Goal: Task Accomplishment & Management: Manage account settings

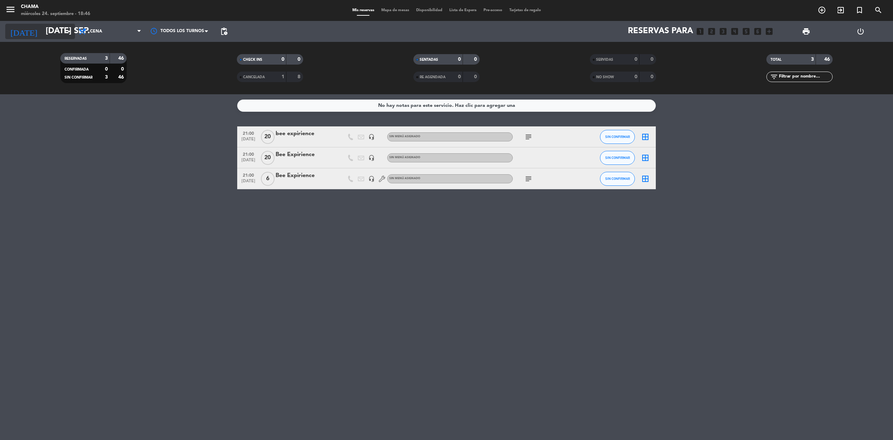
click at [42, 32] on input "[DATE] sep." at bounding box center [94, 31] width 104 height 17
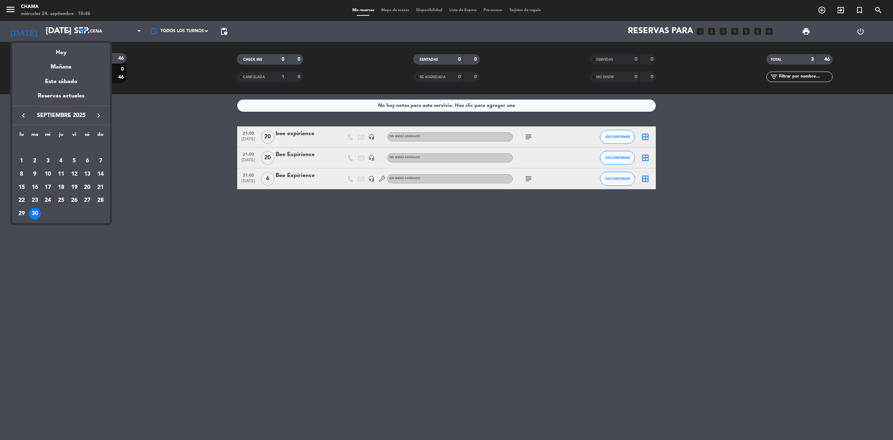
click at [65, 201] on div "25" at bounding box center [61, 200] width 12 height 12
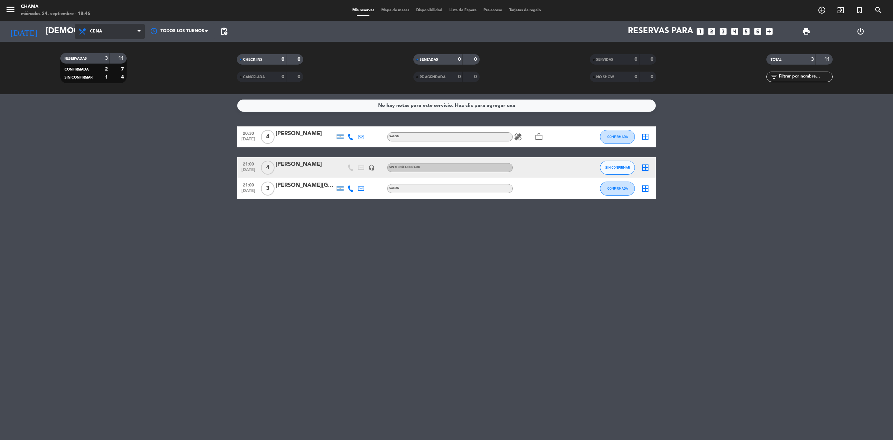
click at [122, 31] on span "Cena" at bounding box center [110, 31] width 70 height 15
click at [115, 60] on div "menu CHAMA miércoles 24. septiembre - 18:46 Mis reservas Mapa de mesas Disponib…" at bounding box center [446, 47] width 893 height 94
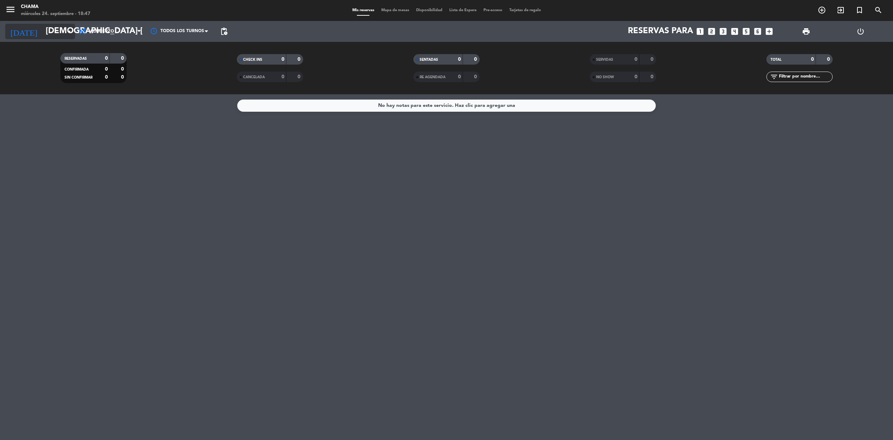
click at [42, 29] on input "[DEMOGRAPHIC_DATA] [DATE]" at bounding box center [94, 31] width 104 height 17
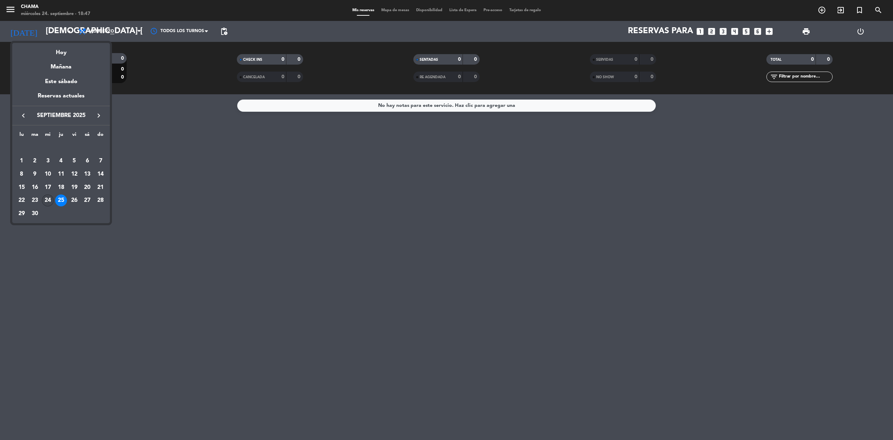
click at [46, 201] on div "24" at bounding box center [48, 200] width 12 height 12
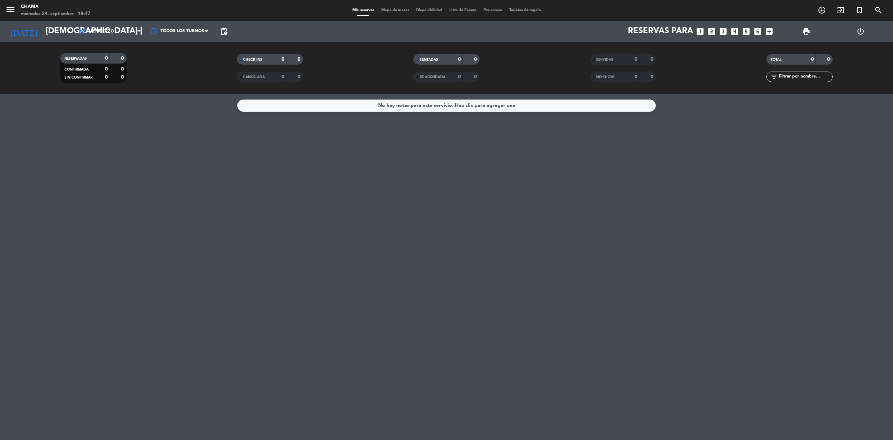
type input "mié. [DATE]"
click at [101, 35] on span "Almuerzo" at bounding box center [110, 31] width 70 height 15
click at [97, 78] on div "menu CHAMA miércoles 24. septiembre - 18:47 Mis reservas Mapa de mesas Disponib…" at bounding box center [446, 47] width 893 height 94
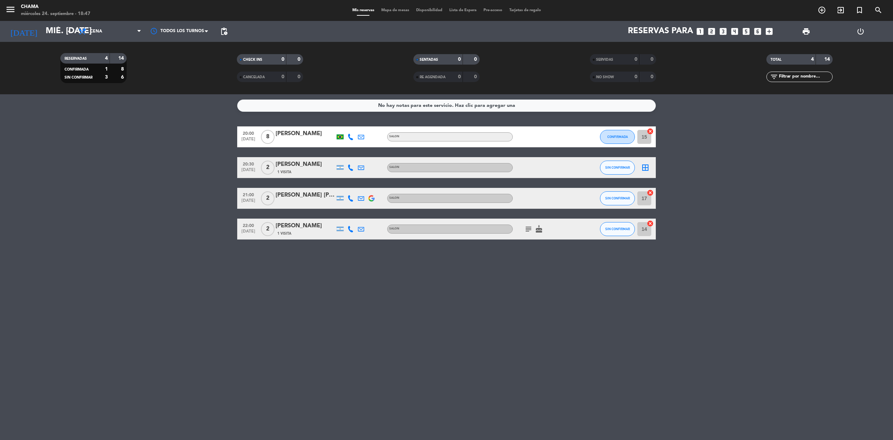
click at [644, 167] on icon "border_all" at bounding box center [645, 167] width 8 height 8
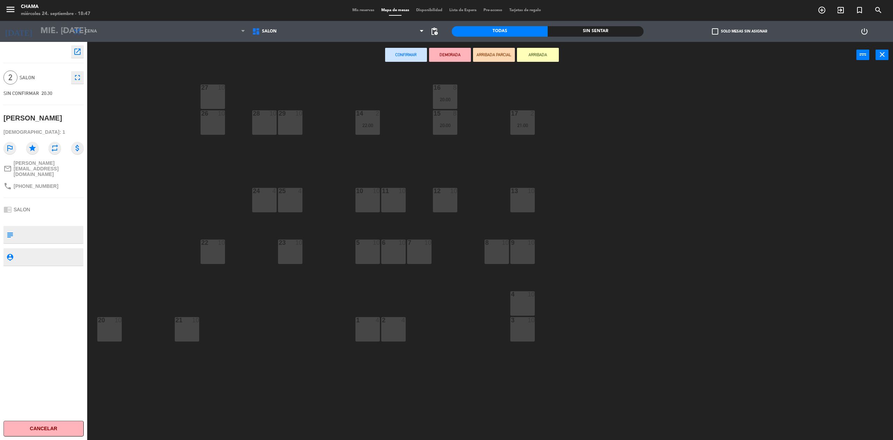
click at [375, 203] on div "10 10" at bounding box center [367, 200] width 24 height 24
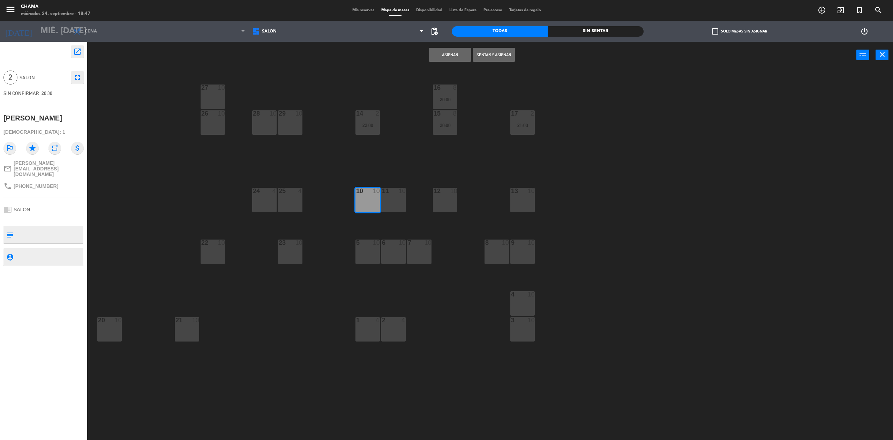
click at [444, 56] on button "Asignar" at bounding box center [450, 55] width 42 height 14
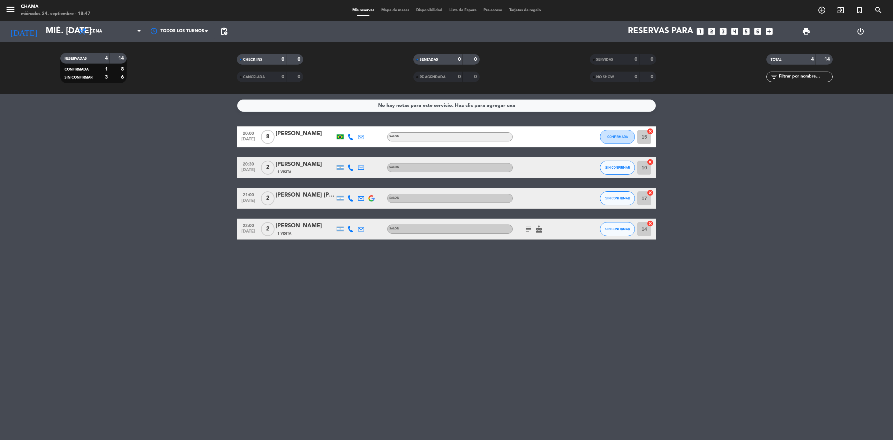
click at [534, 356] on div "No hay notas para este servicio. Haz clic para agregar una 20:00 [DATE] 8 [PERS…" at bounding box center [446, 266] width 893 height 345
click at [53, 31] on input "mié. [DATE]" at bounding box center [94, 31] width 104 height 17
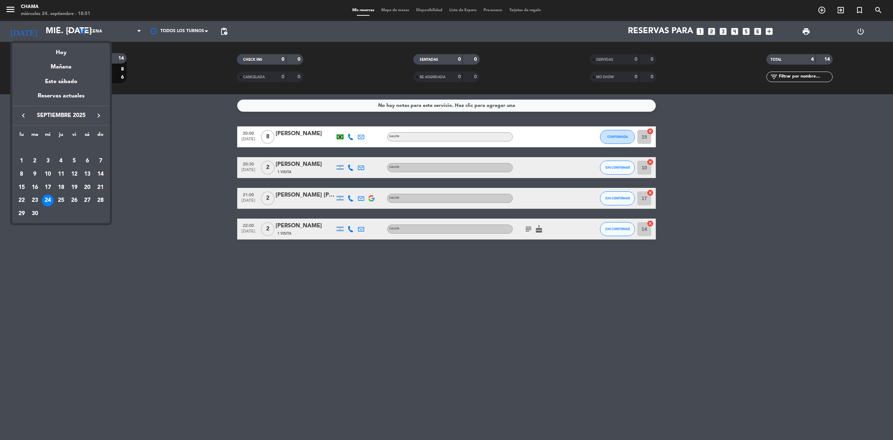
click at [34, 215] on div "30" at bounding box center [35, 214] width 12 height 12
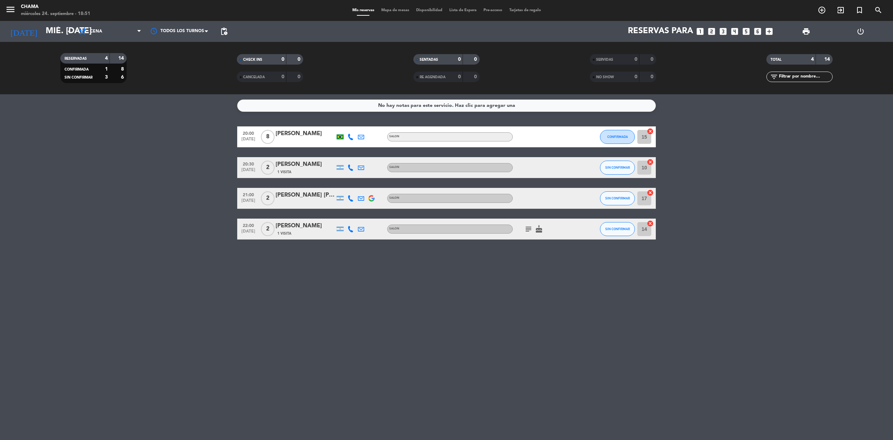
type input "[DATE] sep."
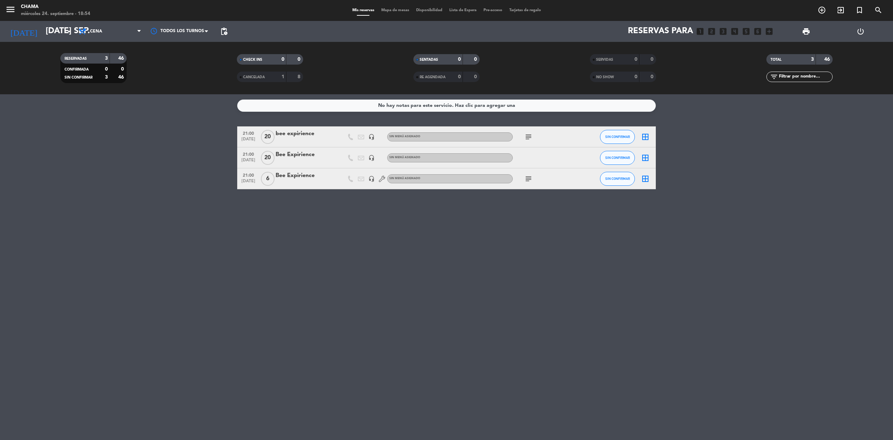
click at [769, 33] on icon "add_box" at bounding box center [769, 31] width 9 height 9
click at [770, 27] on icon "add_box" at bounding box center [769, 31] width 9 height 9
click at [770, 28] on icon "add_box" at bounding box center [769, 31] width 9 height 9
click at [737, 31] on icon "looks_4" at bounding box center [734, 31] width 9 height 9
click at [750, 31] on icon "looks_5" at bounding box center [746, 31] width 9 height 9
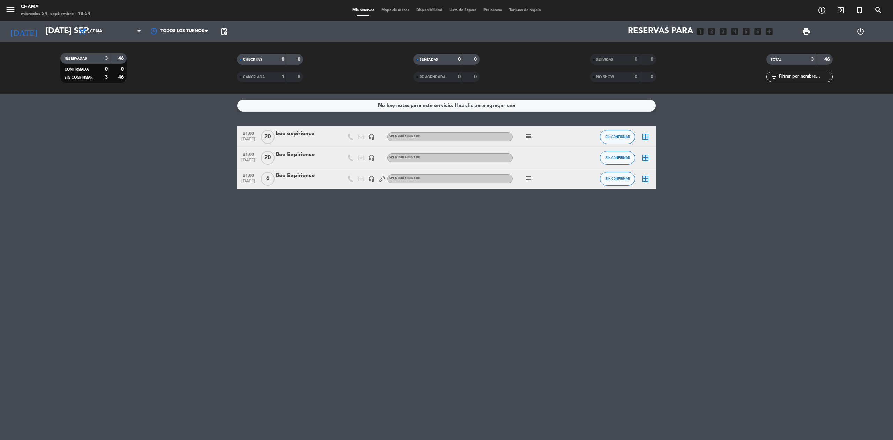
drag, startPoint x: 765, startPoint y: 34, endPoint x: 687, endPoint y: 29, distance: 78.3
click at [761, 35] on div "Reservas para looks_one looks_two looks_3 looks_4 looks_5 looks_6 add_box" at bounding box center [503, 31] width 545 height 21
click at [401, 12] on span "Mapa de mesas" at bounding box center [395, 10] width 35 height 4
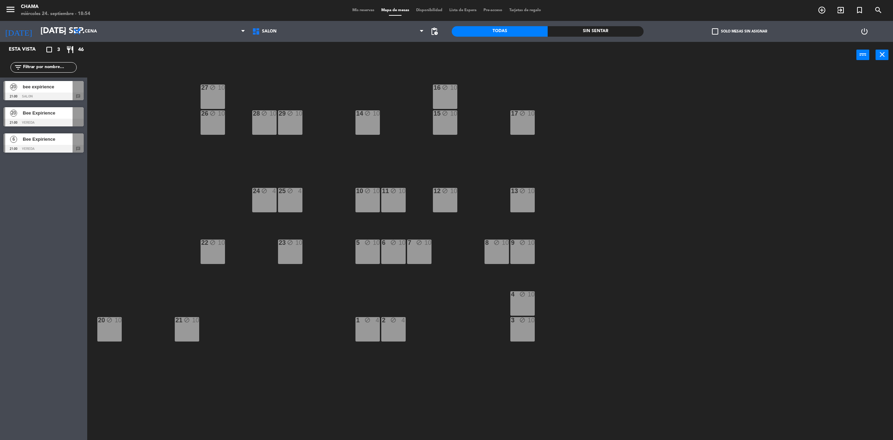
click at [367, 330] on div "1 block 4" at bounding box center [367, 329] width 24 height 24
click at [385, 330] on div "2 block 4" at bounding box center [393, 329] width 24 height 24
click at [507, 54] on button "Liberar Mesa" at bounding box center [494, 55] width 42 height 14
click at [518, 330] on div "3 block 10" at bounding box center [522, 329] width 24 height 24
click at [517, 297] on div "block" at bounding box center [523, 294] width 12 height 7
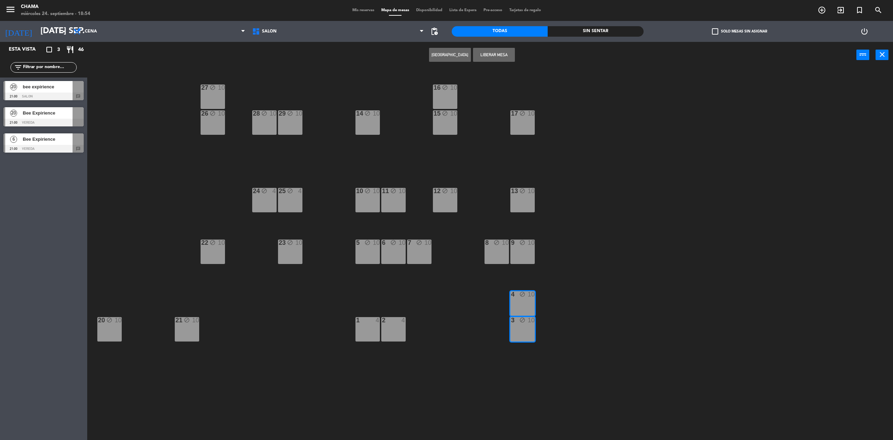
click at [483, 55] on button "Liberar Mesa" at bounding box center [494, 55] width 42 height 14
click at [878, 50] on icon "close" at bounding box center [882, 54] width 8 height 8
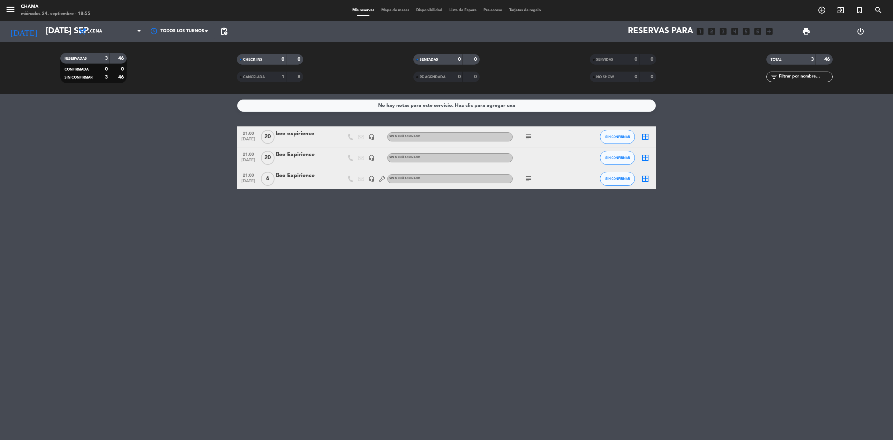
click at [772, 32] on icon "add_box" at bounding box center [769, 31] width 9 height 9
click at [767, 29] on icon "add_box" at bounding box center [769, 31] width 9 height 9
drag, startPoint x: 713, startPoint y: 30, endPoint x: 647, endPoint y: 25, distance: 66.1
click at [713, 30] on icon "looks_two" at bounding box center [711, 31] width 9 height 9
click at [647, 25] on div "Reservas para looks_one looks_two looks_3 looks_4 looks_5 looks_6 add_box" at bounding box center [503, 31] width 545 height 21
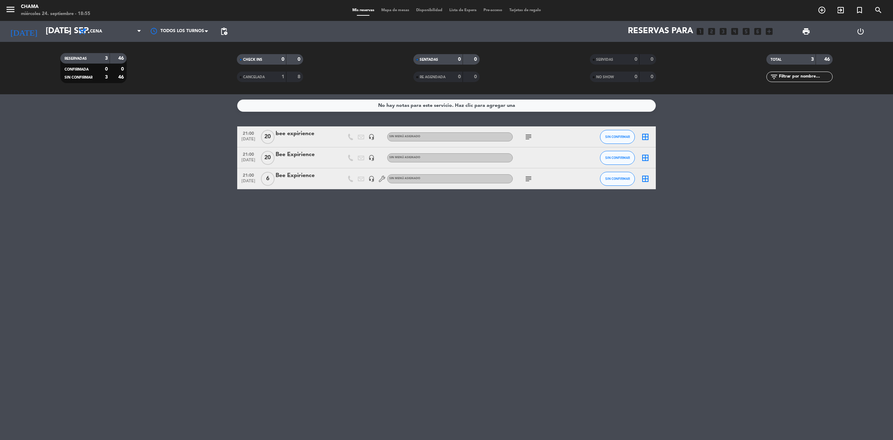
click at [650, 27] on span "Reservas para" at bounding box center [660, 32] width 65 height 10
click at [820, 8] on icon "add_circle_outline" at bounding box center [822, 10] width 8 height 8
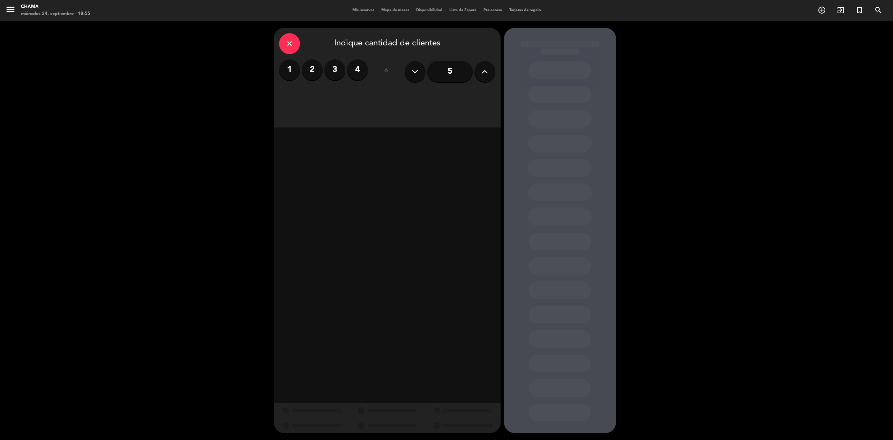
click at [479, 70] on button at bounding box center [484, 71] width 21 height 21
click at [484, 72] on icon at bounding box center [484, 71] width 7 height 10
click at [483, 73] on icon at bounding box center [484, 71] width 7 height 10
type input "8"
click at [458, 92] on div "Cena" at bounding box center [441, 96] width 107 height 14
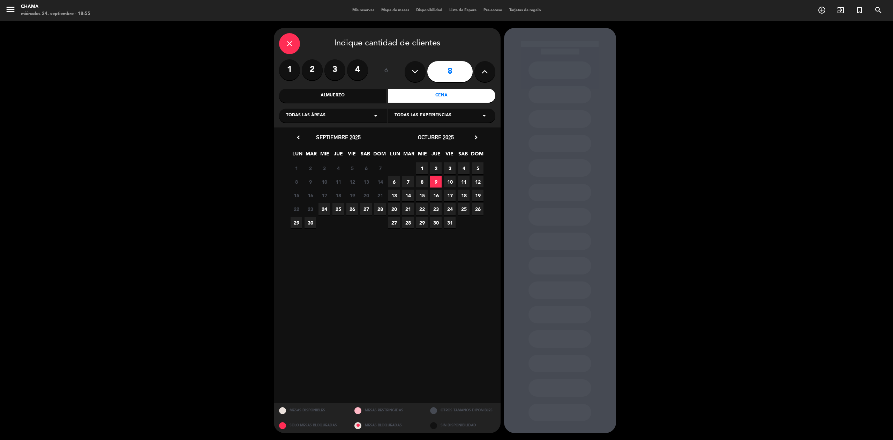
click at [311, 221] on span "30" at bounding box center [311, 223] width 12 height 12
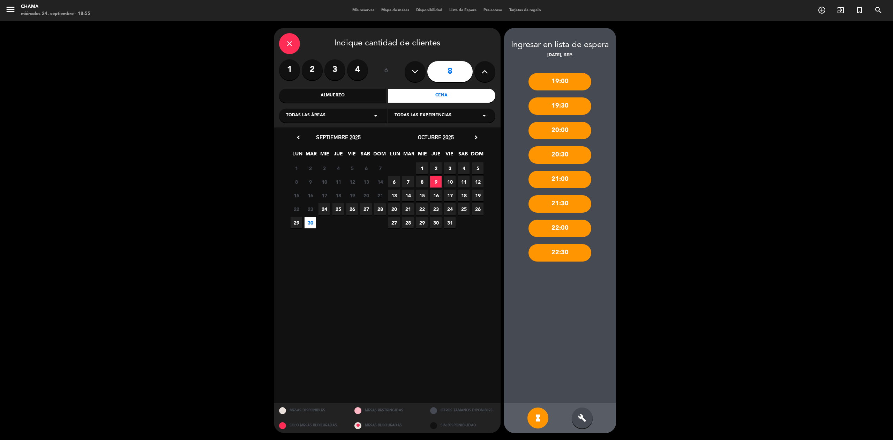
click at [553, 135] on div "20:00" at bounding box center [560, 130] width 63 height 17
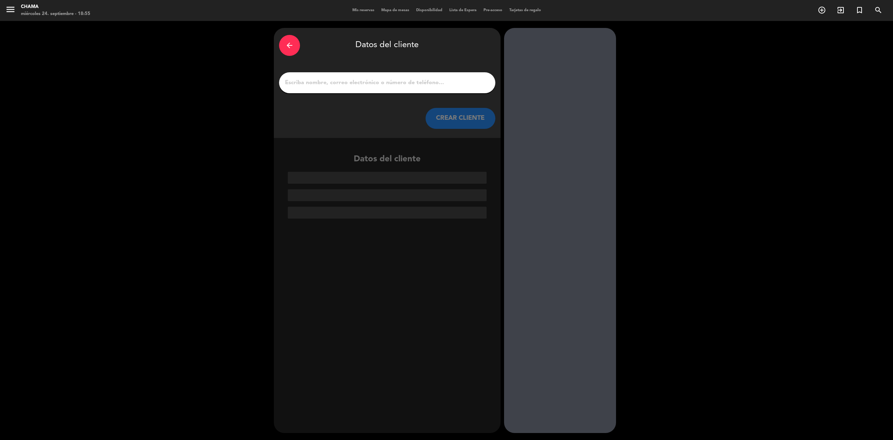
click at [350, 78] on input "1" at bounding box center [387, 83] width 206 height 10
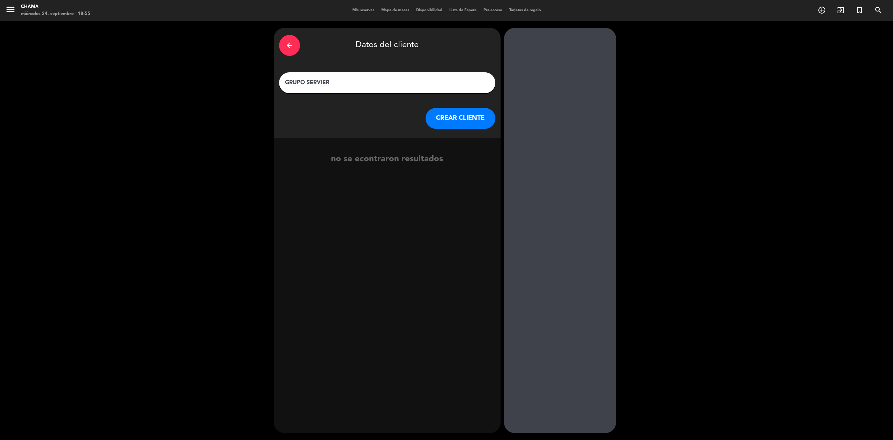
type input "GRUPO SERVIER"
click at [447, 115] on button "CREAR CLIENTE" at bounding box center [461, 118] width 70 height 21
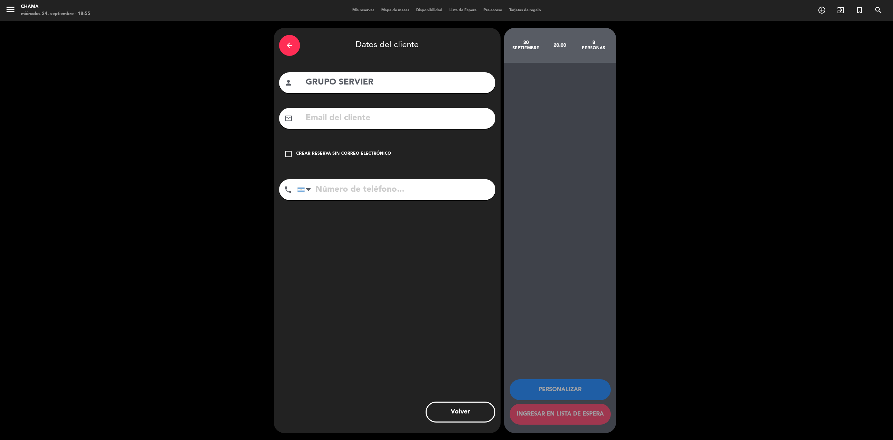
click at [285, 153] on icon "check_box_outline_blank" at bounding box center [288, 154] width 8 height 8
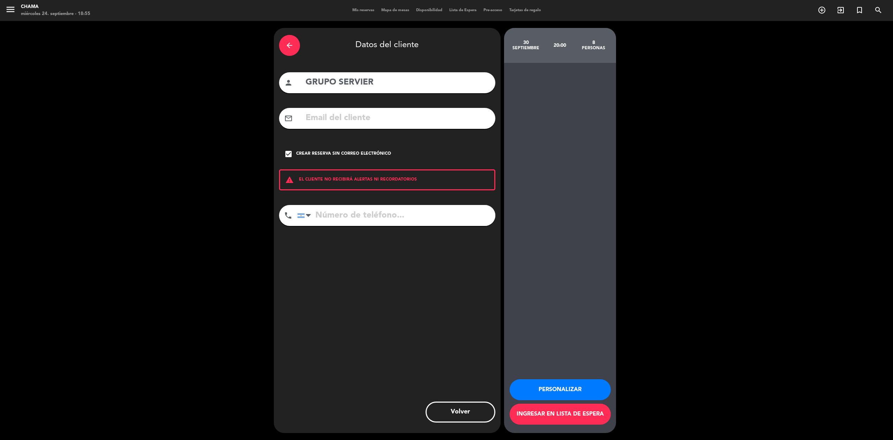
click at [544, 387] on button "Personalizar" at bounding box center [560, 389] width 101 height 21
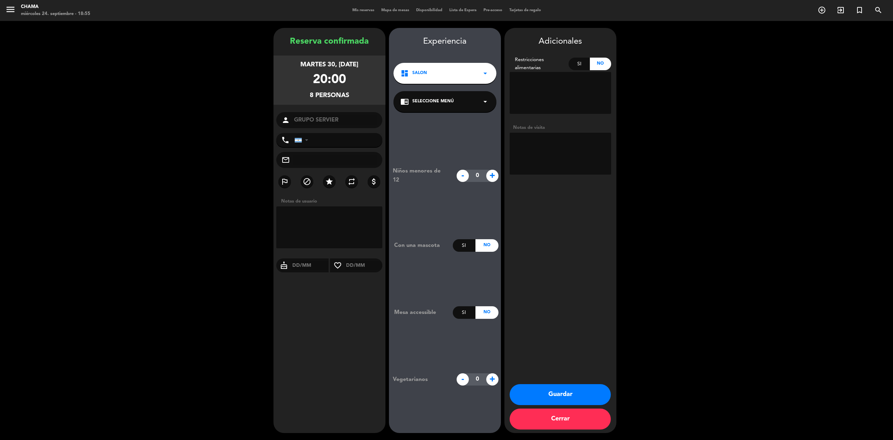
click at [556, 142] on textarea at bounding box center [561, 154] width 102 height 42
type textarea "MENU ANTIGAL DEJA PAGADO EL 50% DE [PERSON_NAME]"
click at [539, 397] on button "Guardar" at bounding box center [560, 394] width 101 height 21
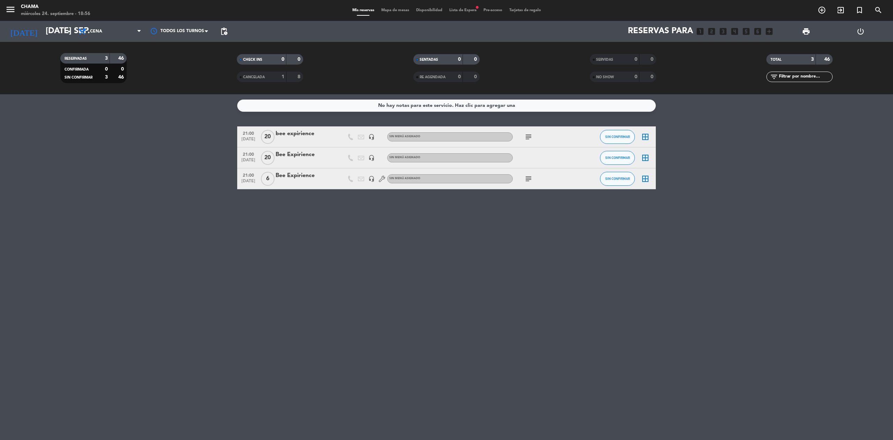
click at [463, 14] on div "menu CHAMA miércoles 24. septiembre - 18:56 Mis reservas Mapa de mesas Disponib…" at bounding box center [446, 10] width 893 height 21
click at [462, 11] on span "Lista de Espera fiber_manual_record" at bounding box center [463, 10] width 34 height 4
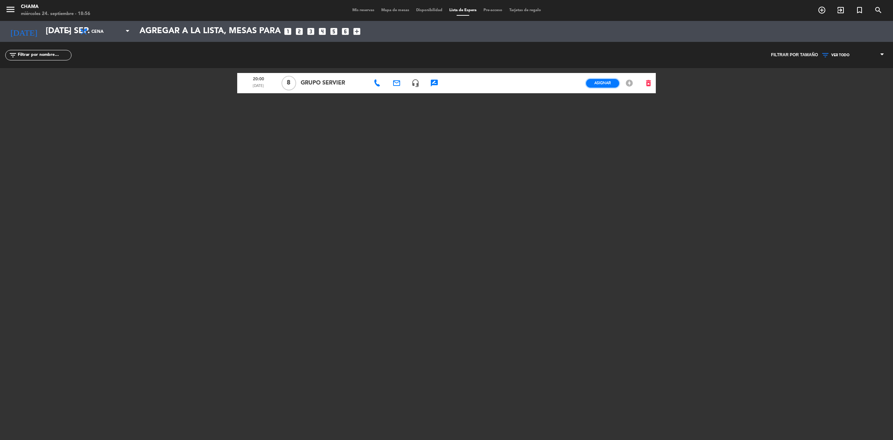
click at [606, 82] on span "Asignar" at bounding box center [602, 82] width 16 height 5
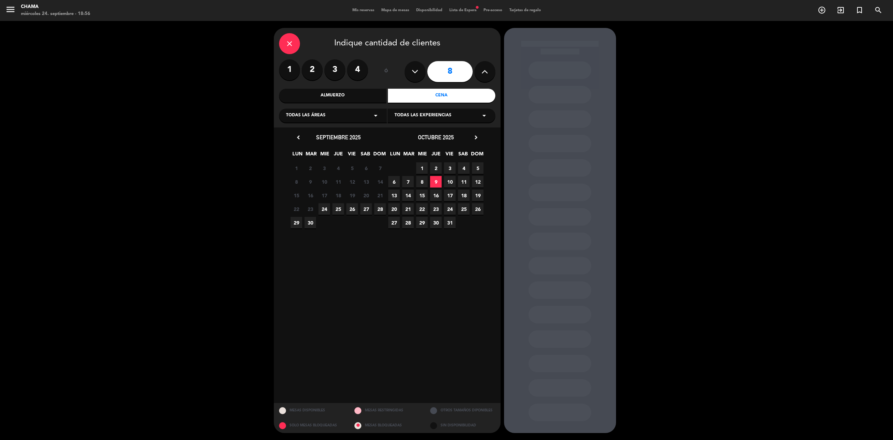
click at [216, 138] on div "close Indique cantidad de clientes 1 2 3 4 ó 8 Almuerzo Cena Todas las áreas ar…" at bounding box center [446, 230] width 893 height 419
click at [292, 45] on icon "close" at bounding box center [289, 43] width 8 height 8
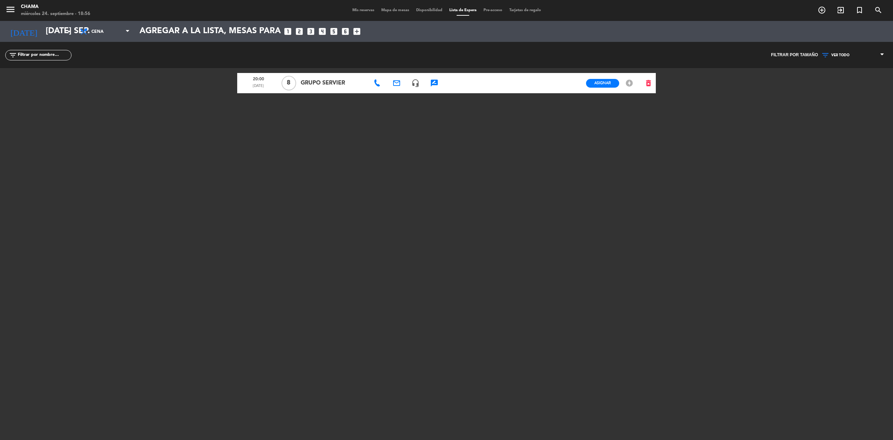
click at [629, 84] on icon "offline_bolt" at bounding box center [629, 83] width 8 height 8
click at [627, 82] on icon "offline_bolt" at bounding box center [629, 83] width 8 height 8
click at [606, 84] on span "Asignar" at bounding box center [602, 82] width 16 height 5
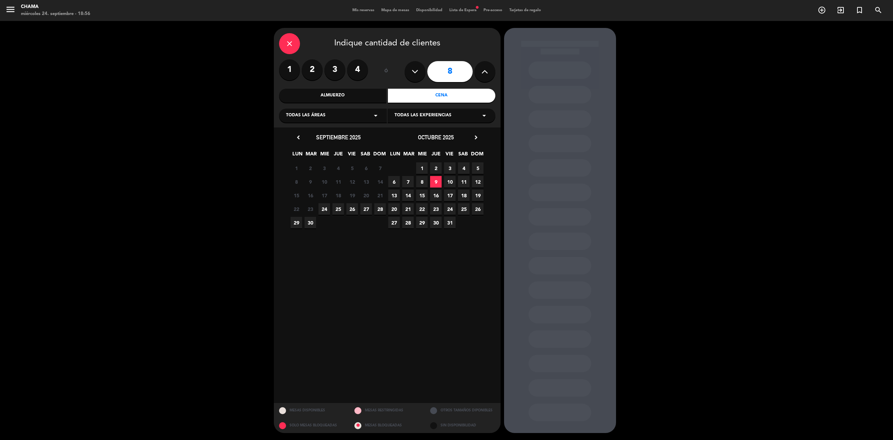
click at [309, 221] on span "30" at bounding box center [311, 223] width 12 height 12
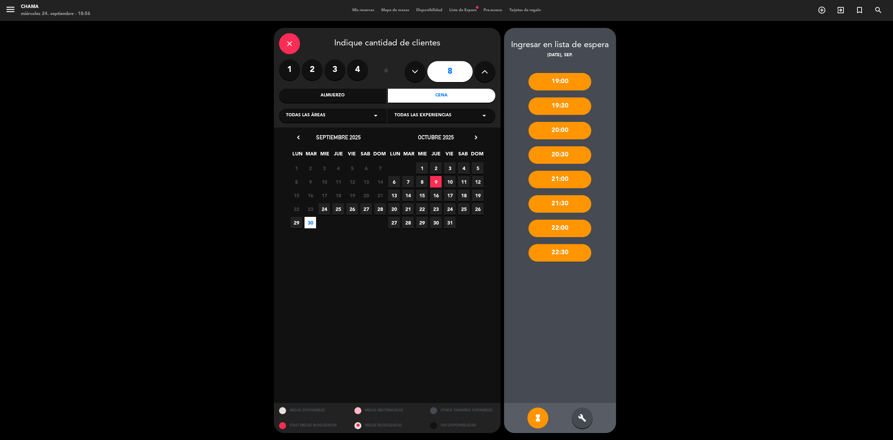
click at [570, 132] on div "20:00" at bounding box center [560, 130] width 63 height 17
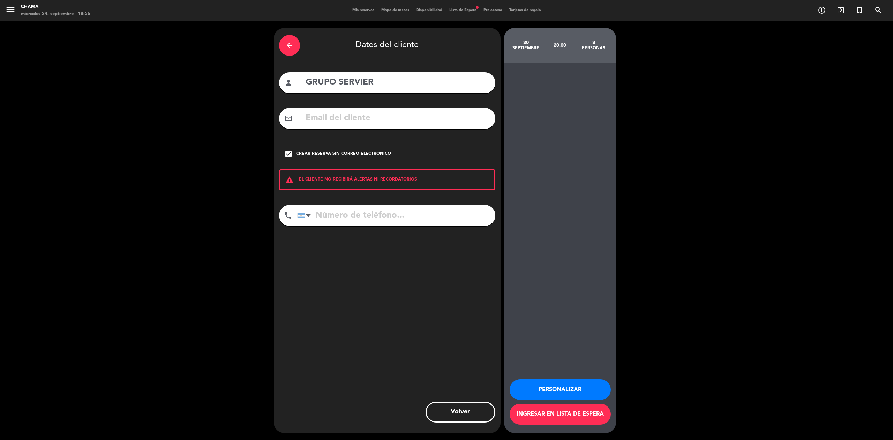
click at [289, 42] on icon "arrow_back" at bounding box center [289, 45] width 8 height 8
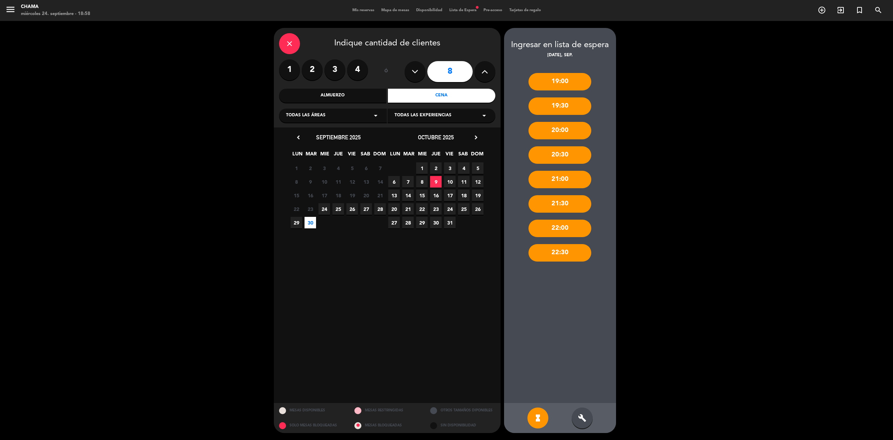
click at [277, 50] on div "close Indique cantidad de clientes 1 2 3 4 ó 8 Almuerzo Cena Todas las áreas ar…" at bounding box center [387, 77] width 227 height 99
click at [280, 48] on div "close" at bounding box center [289, 43] width 21 height 21
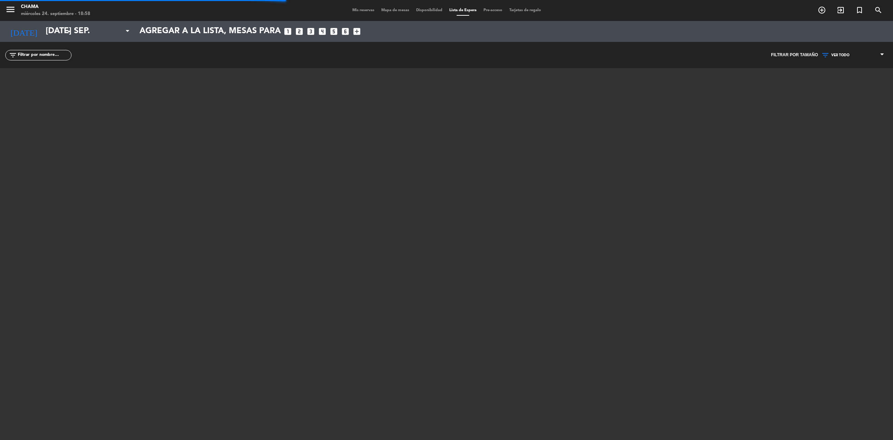
click at [385, 7] on div "Mis reservas Mapa de mesas Disponibilidad Lista de Espera Pre-acceso Tarjetas d…" at bounding box center [447, 10] width 196 height 6
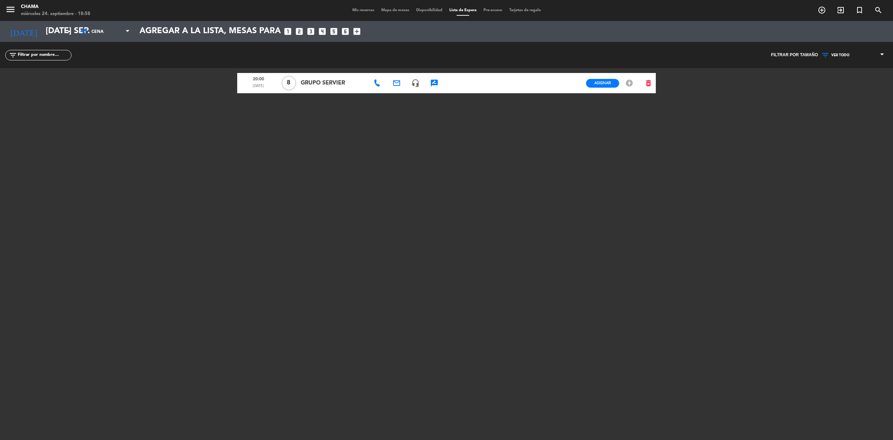
click at [319, 80] on span "GRUPO SERVIER" at bounding box center [333, 82] width 65 height 9
click at [433, 81] on icon "rate_review" at bounding box center [434, 83] width 8 height 8
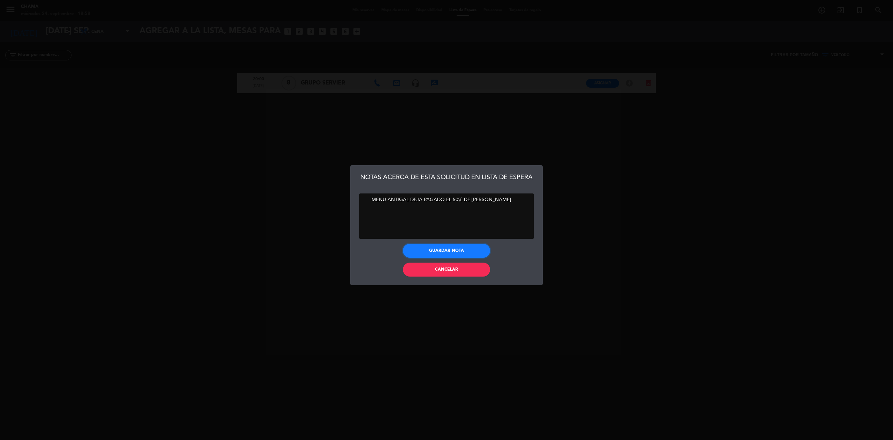
click at [455, 250] on button "Guardar nota" at bounding box center [446, 251] width 87 height 14
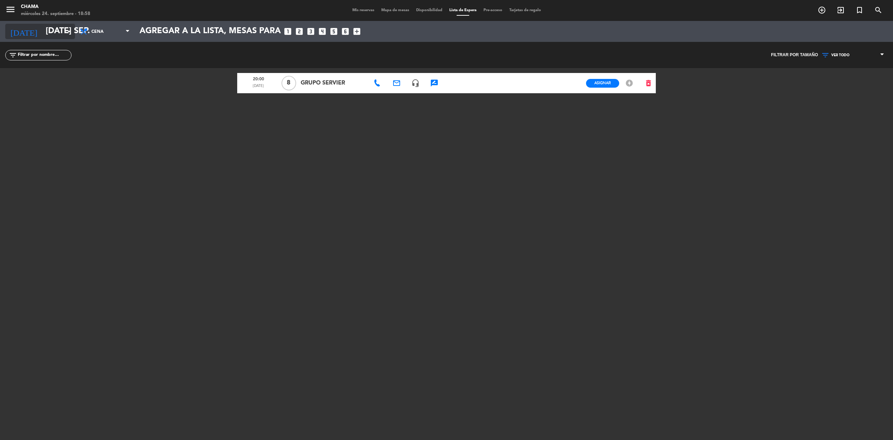
click at [69, 32] on icon "arrow_drop_down" at bounding box center [69, 31] width 8 height 8
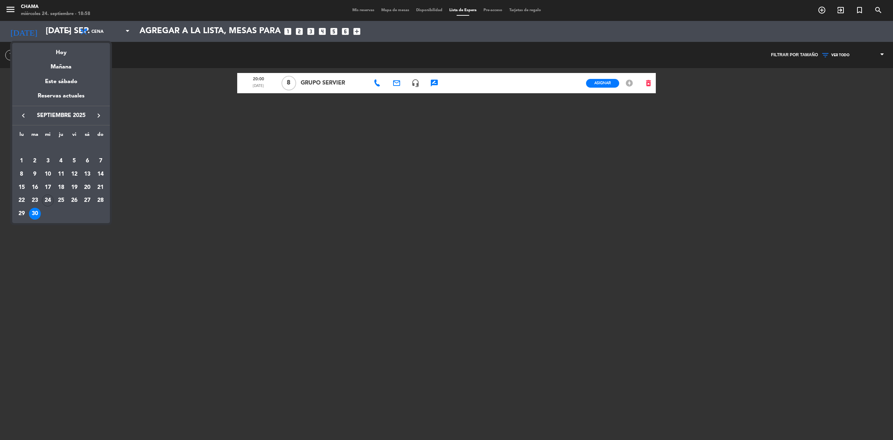
click at [404, 10] on div at bounding box center [446, 220] width 893 height 440
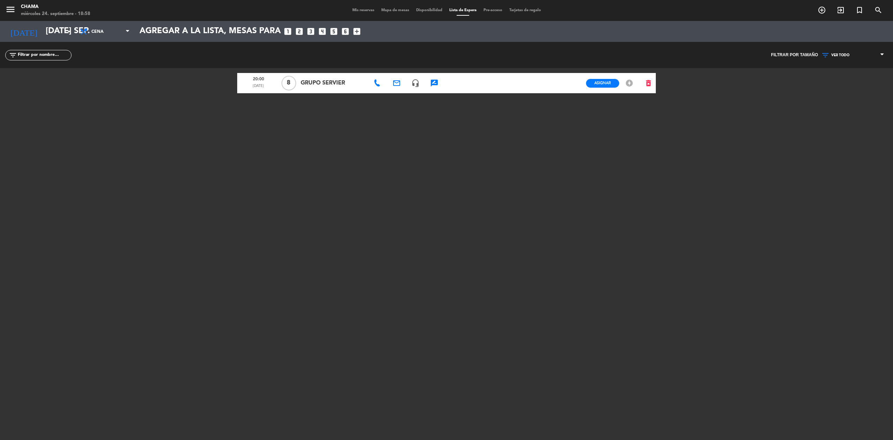
click at [354, 7] on div "Mis reservas Mapa de mesas Disponibilidad Lista de Espera Pre-acceso Tarjetas d…" at bounding box center [447, 10] width 196 height 6
click at [352, 6] on div "menu CHAMA miércoles 24. septiembre - 18:58 Mis reservas Mapa de mesas Disponib…" at bounding box center [446, 10] width 893 height 21
click at [366, 10] on span "Mis reservas" at bounding box center [363, 10] width 29 height 4
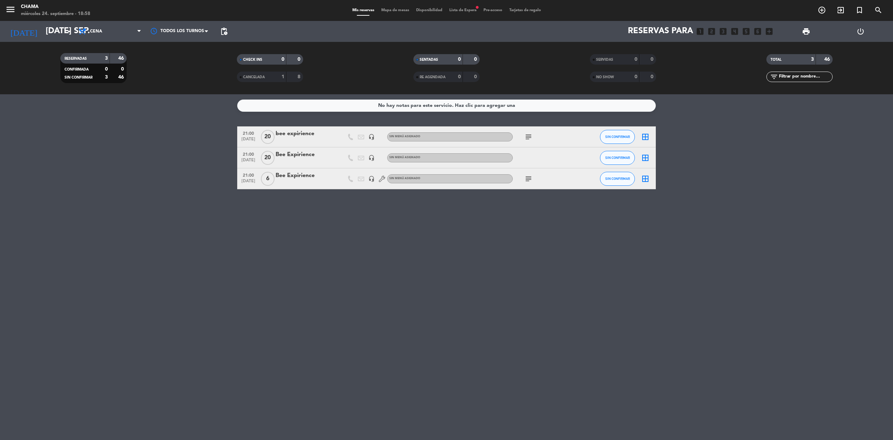
click at [532, 181] on icon "subject" at bounding box center [528, 178] width 8 height 8
click at [529, 136] on icon "subject" at bounding box center [528, 137] width 8 height 8
click at [435, 7] on div "Mis reservas Mapa de mesas Disponibilidad Lista de Espera fiber_manual_record P…" at bounding box center [447, 10] width 196 height 6
click at [470, 5] on div "menu CHAMA miércoles 24. septiembre - 18:58 Mis reservas Mapa de mesas Disponib…" at bounding box center [446, 10] width 893 height 21
click at [470, 10] on span "Lista de Espera fiber_manual_record" at bounding box center [463, 10] width 34 height 4
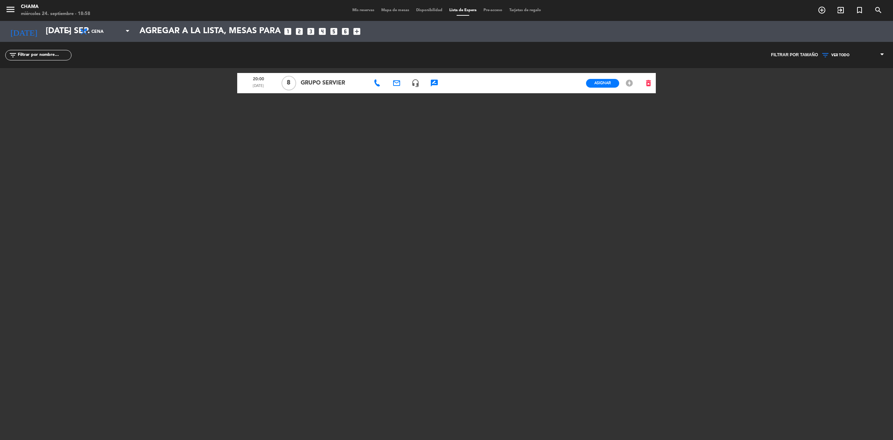
click at [350, 12] on span "Mis reservas" at bounding box center [363, 10] width 29 height 4
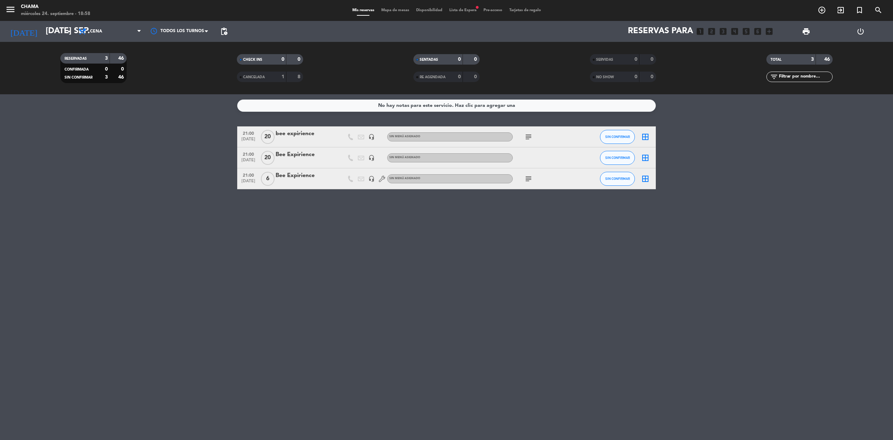
click at [396, 14] on div "menu CHAMA miércoles 24. septiembre - 18:58 Mis reservas Mapa de mesas Disponib…" at bounding box center [446, 10] width 893 height 21
click at [396, 10] on span "Mapa de mesas" at bounding box center [395, 10] width 35 height 4
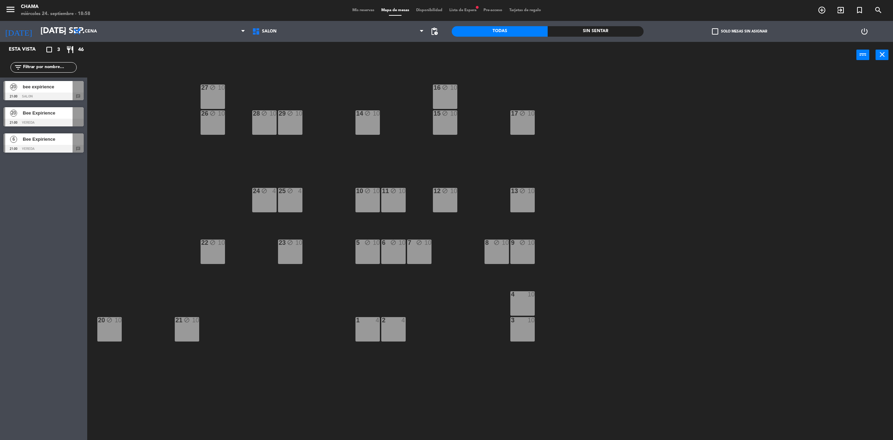
click at [364, 330] on div "1 4" at bounding box center [367, 329] width 24 height 24
click at [396, 330] on div "2 4" at bounding box center [393, 329] width 24 height 24
click at [486, 54] on button "Bloquear Mesa" at bounding box center [494, 55] width 42 height 14
click at [511, 339] on div "3 10" at bounding box center [522, 329] width 24 height 24
click at [512, 289] on div "27 block 10 16 block 10 29 block 10 28 block 10 26 block 10 14 block 10 15 bloc…" at bounding box center [494, 258] width 797 height 372
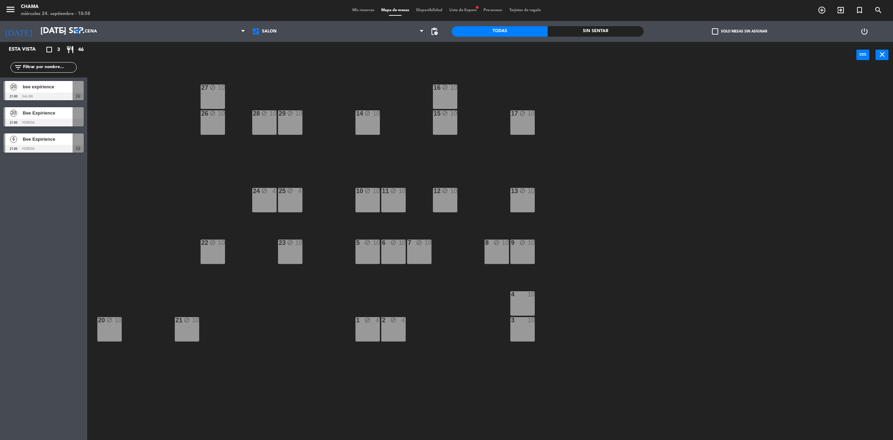
click at [518, 329] on div "3 10" at bounding box center [522, 329] width 24 height 24
click at [520, 307] on div "4 10" at bounding box center [522, 303] width 24 height 24
click at [495, 57] on button "Bloquear Mesa" at bounding box center [494, 55] width 42 height 14
click at [316, 28] on span "SALON" at bounding box center [338, 31] width 179 height 15
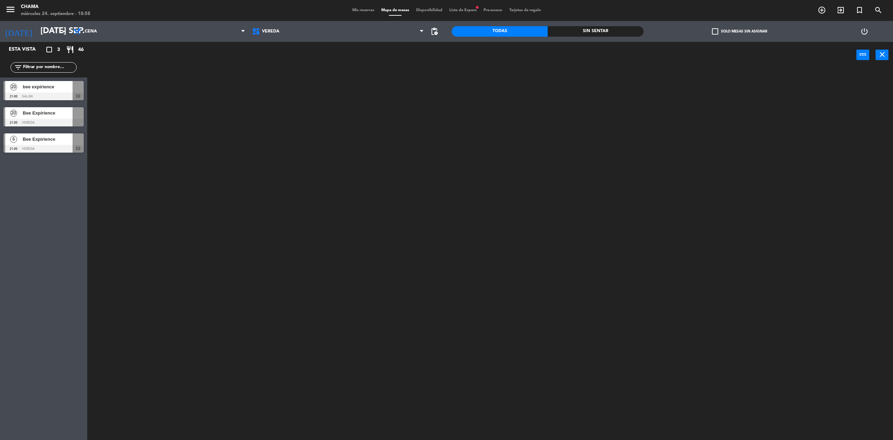
drag, startPoint x: 312, startPoint y: 58, endPoint x: 311, endPoint y: 62, distance: 4.6
click at [312, 58] on ng-component "menu CHAMA miércoles 24. septiembre - 18:58 Mis reservas Mapa de mesas Disponib…" at bounding box center [446, 222] width 893 height 444
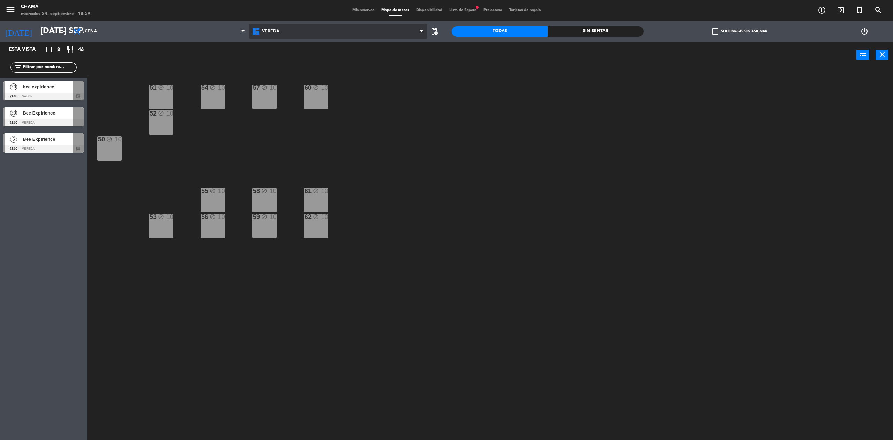
drag, startPoint x: 287, startPoint y: 32, endPoint x: 284, endPoint y: 41, distance: 9.6
click at [286, 32] on span "VEREDA" at bounding box center [338, 31] width 179 height 15
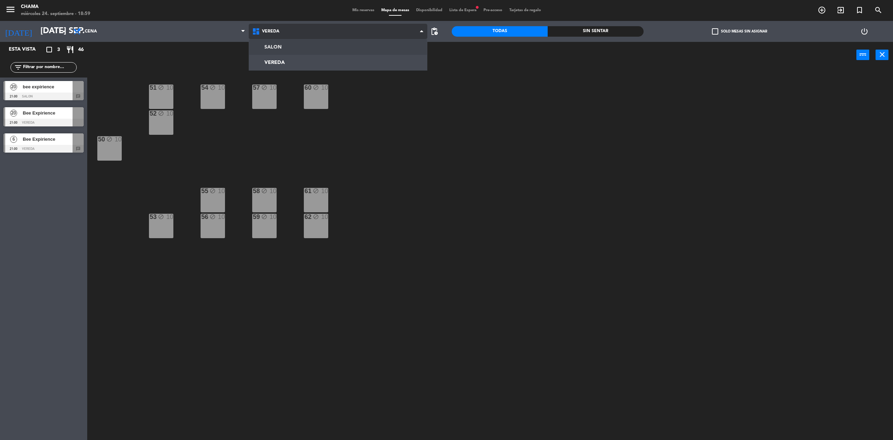
click at [287, 49] on ng-component "menu CHAMA miércoles 24. septiembre - 18:59 Mis reservas Mapa de mesas Disponib…" at bounding box center [446, 222] width 893 height 444
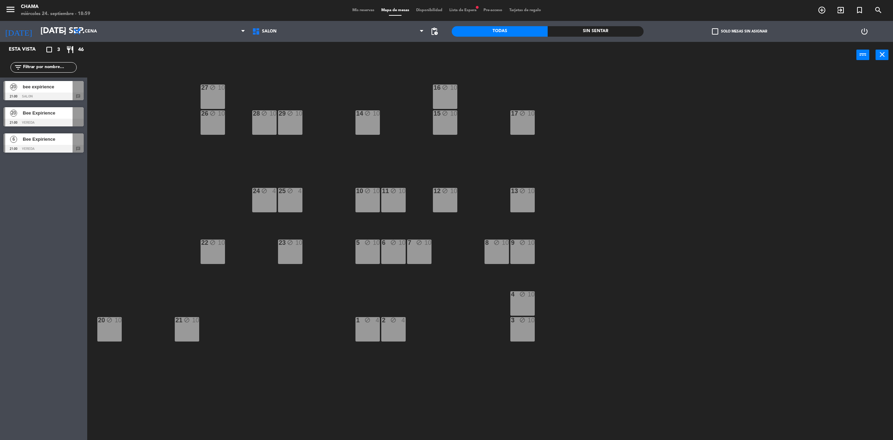
drag, startPoint x: 365, startPoint y: 253, endPoint x: 368, endPoint y: 253, distance: 3.9
click at [365, 253] on div "5 block 10" at bounding box center [367, 251] width 24 height 24
click at [390, 250] on div "6 block 10" at bounding box center [393, 251] width 24 height 24
click at [486, 50] on button "Liberar Mesa" at bounding box center [494, 55] width 42 height 14
click at [429, 248] on div "7 block 10" at bounding box center [419, 251] width 24 height 24
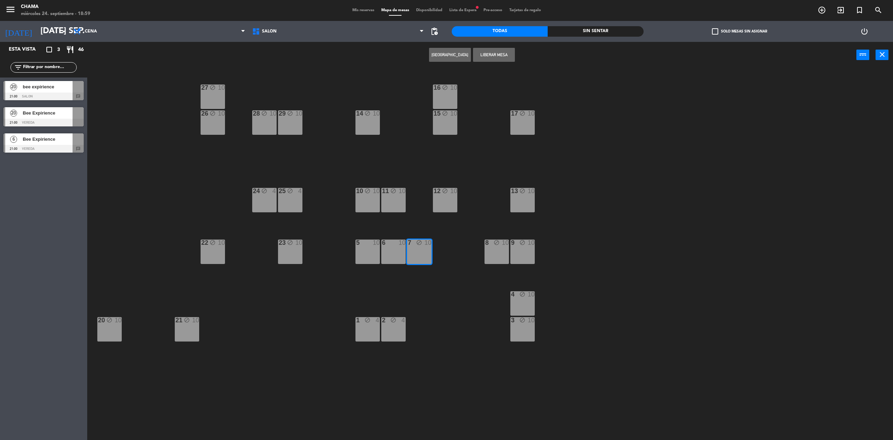
click at [484, 244] on div "8" at bounding box center [485, 242] width 12 height 7
click at [484, 57] on button "Liberar Mesa" at bounding box center [494, 55] width 42 height 14
click at [522, 259] on div "9 block 10" at bounding box center [522, 251] width 24 height 24
click at [518, 302] on div "4 block 10" at bounding box center [522, 303] width 24 height 24
drag, startPoint x: 492, startPoint y: 55, endPoint x: 493, endPoint y: 84, distance: 29.3
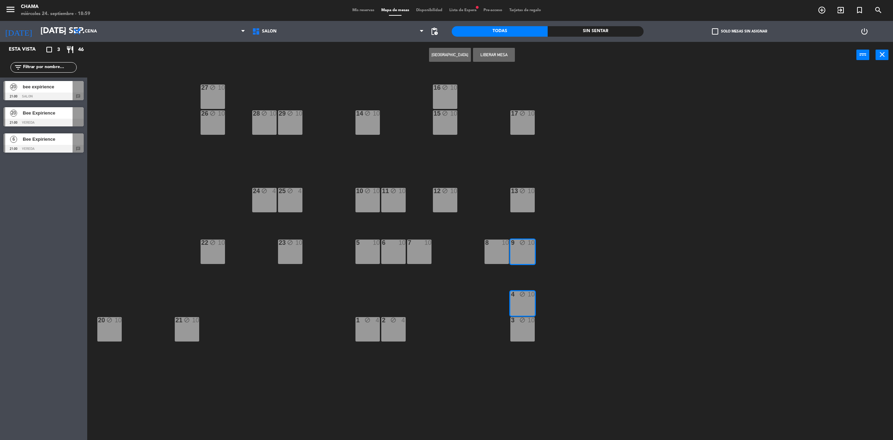
click at [492, 59] on button "Liberar Mesa" at bounding box center [494, 55] width 42 height 14
click at [514, 330] on div "3 block 10" at bounding box center [522, 329] width 24 height 24
click at [377, 332] on div "1 block 4" at bounding box center [367, 329] width 24 height 24
drag, startPoint x: 483, startPoint y: 49, endPoint x: 481, endPoint y: 58, distance: 9.1
click at [483, 49] on button "Liberar Mesa" at bounding box center [494, 55] width 42 height 14
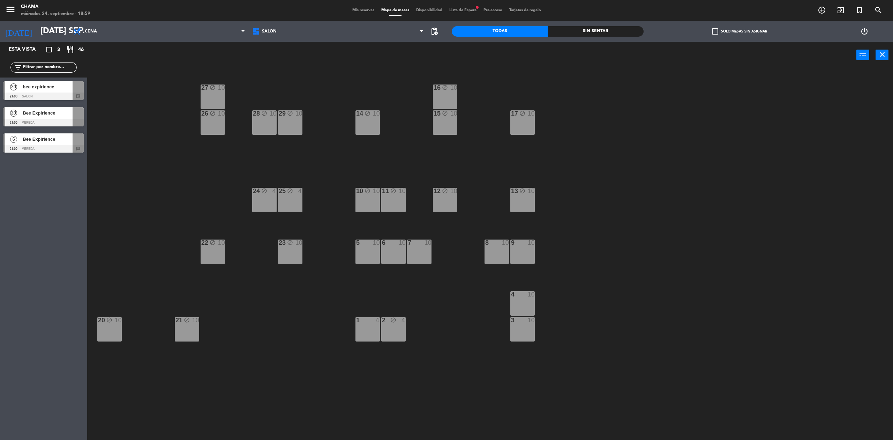
click at [394, 330] on div "2 block 4" at bounding box center [393, 329] width 24 height 24
click at [366, 200] on div "10 block 10" at bounding box center [367, 200] width 24 height 24
drag, startPoint x: 488, startPoint y: 51, endPoint x: 475, endPoint y: 150, distance: 99.5
click at [488, 56] on button "Liberar Mesa" at bounding box center [494, 55] width 42 height 14
click at [392, 205] on div "11 block 10" at bounding box center [393, 200] width 24 height 24
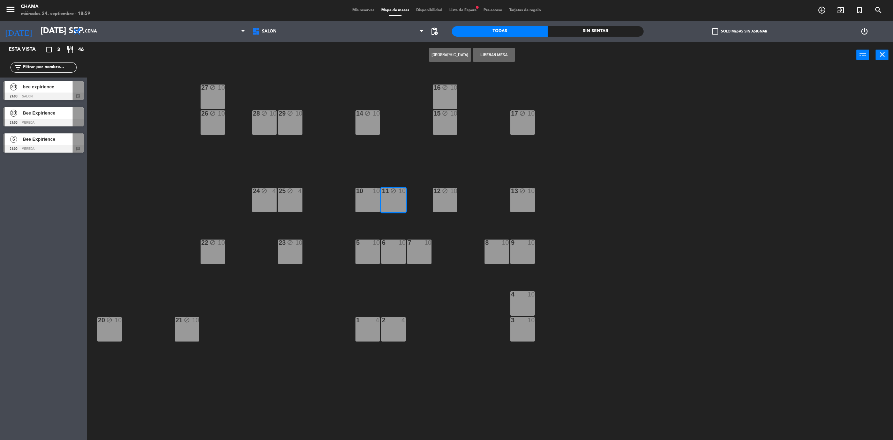
click at [500, 58] on button "Liberar Mesa" at bounding box center [494, 55] width 42 height 14
click at [445, 197] on div "12 block 10" at bounding box center [445, 200] width 24 height 24
click at [489, 57] on button "Liberar Mesa" at bounding box center [494, 55] width 42 height 14
click at [525, 192] on icon "block" at bounding box center [522, 191] width 6 height 6
click at [500, 51] on button "Liberar Mesa" at bounding box center [494, 55] width 42 height 14
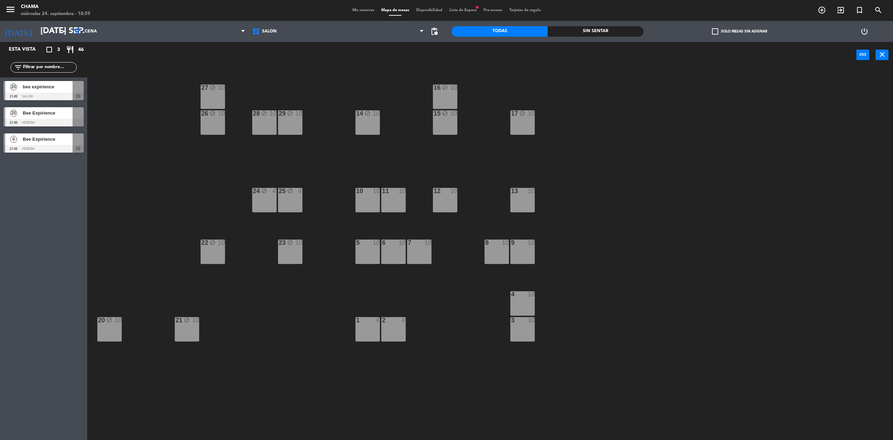
click at [518, 123] on div "17 block 10" at bounding box center [522, 122] width 24 height 24
click at [446, 118] on div "15 block 10" at bounding box center [445, 122] width 24 height 24
click at [486, 50] on button "Liberar Mesa" at bounding box center [494, 55] width 42 height 14
click at [445, 91] on div "block" at bounding box center [445, 87] width 12 height 7
click at [504, 52] on button "Liberar Mesa" at bounding box center [494, 55] width 42 height 14
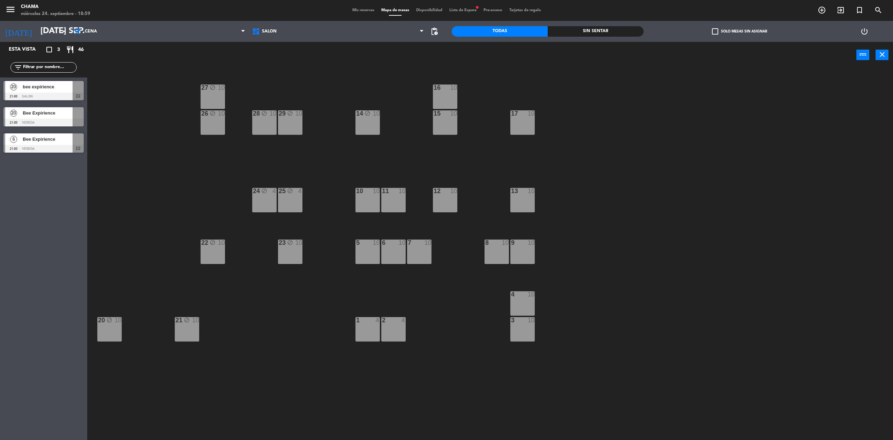
click at [376, 123] on div "14 block 10" at bounding box center [367, 122] width 24 height 24
click at [499, 48] on button "Liberar Mesa" at bounding box center [494, 55] width 42 height 14
click at [299, 123] on div "29 block 10" at bounding box center [290, 122] width 24 height 24
click at [489, 53] on button "Liberar Mesa" at bounding box center [494, 55] width 42 height 14
click at [275, 125] on div "28 block 10" at bounding box center [264, 122] width 24 height 24
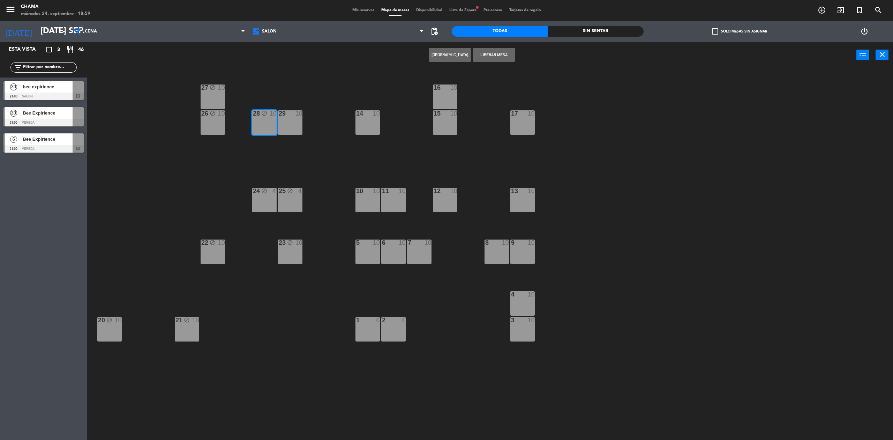
click at [497, 55] on button "Liberar Mesa" at bounding box center [494, 55] width 42 height 14
click at [215, 244] on icon "block" at bounding box center [213, 242] width 6 height 6
click at [476, 54] on button "Liberar Mesa" at bounding box center [494, 55] width 42 height 14
click at [260, 200] on div "24 block 4" at bounding box center [264, 200] width 24 height 24
click at [287, 203] on div "25 block 4" at bounding box center [290, 200] width 24 height 24
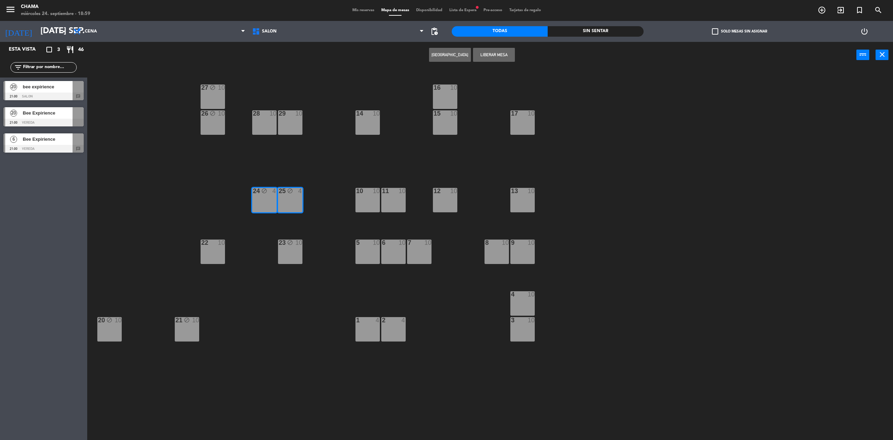
drag, startPoint x: 507, startPoint y: 51, endPoint x: 503, endPoint y: 52, distance: 4.3
click at [507, 51] on button "Liberar Mesa" at bounding box center [494, 55] width 42 height 14
click at [199, 115] on div "26" at bounding box center [201, 113] width 12 height 7
click at [203, 102] on div "27 block 10" at bounding box center [213, 96] width 24 height 24
click at [501, 56] on button "Liberar Mesa" at bounding box center [494, 55] width 42 height 14
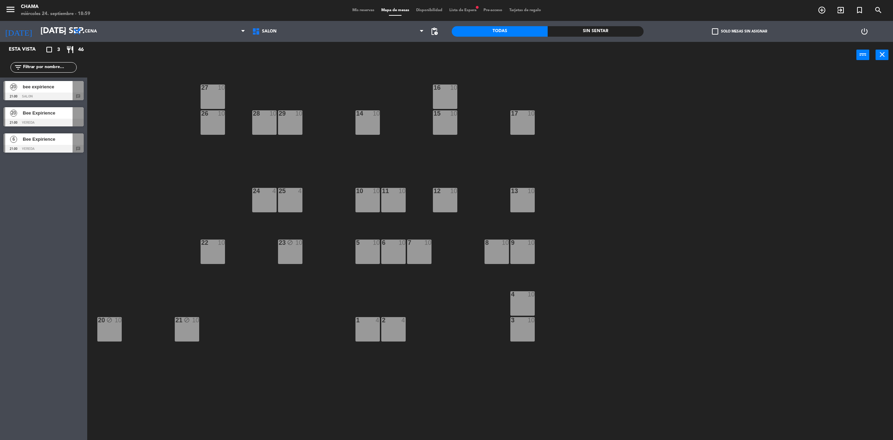
click at [182, 337] on div "21 block 10" at bounding box center [187, 329] width 24 height 24
click at [115, 328] on div "20 block 10" at bounding box center [109, 329] width 24 height 24
click at [498, 57] on button "Liberar Mesa" at bounding box center [494, 55] width 42 height 14
click at [293, 253] on div "23 block 10" at bounding box center [290, 251] width 24 height 24
click at [490, 55] on button "Liberar Mesa" at bounding box center [494, 55] width 42 height 14
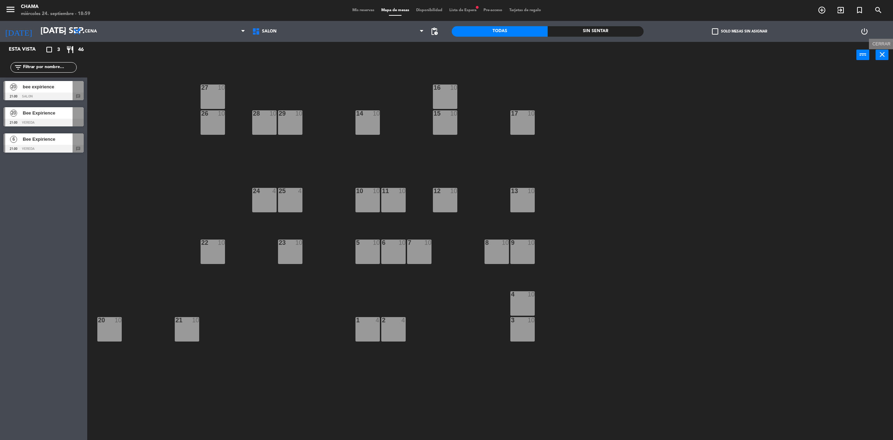
click at [878, 55] on icon "close" at bounding box center [882, 54] width 8 height 8
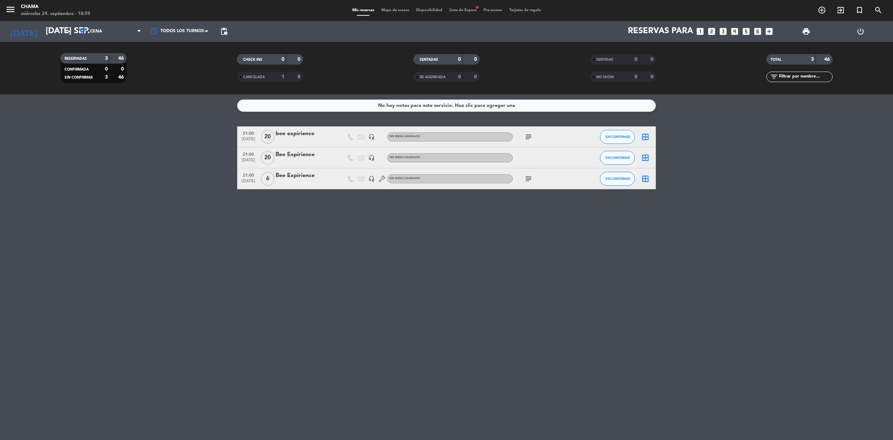
click at [461, 11] on span "Lista de Espera fiber_manual_record" at bounding box center [463, 10] width 34 height 4
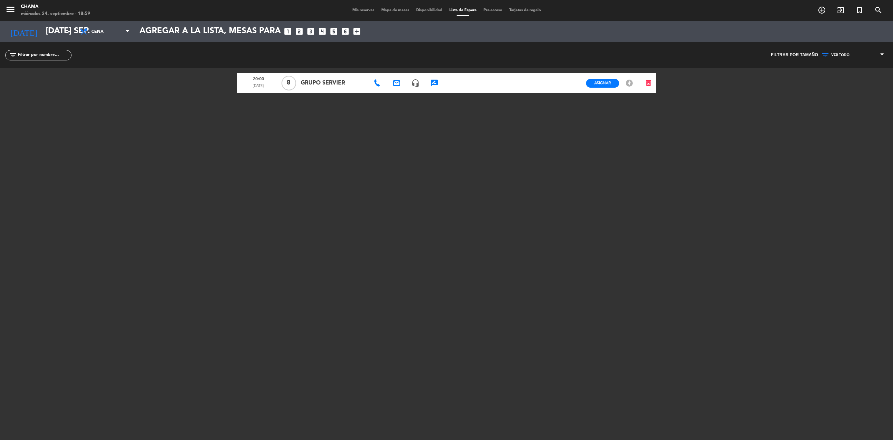
click at [515, 87] on div at bounding box center [493, 83] width 61 height 20
click at [532, 85] on div at bounding box center [533, 83] width 19 height 20
click at [312, 80] on span "GRUPO SERVIER" at bounding box center [333, 82] width 65 height 9
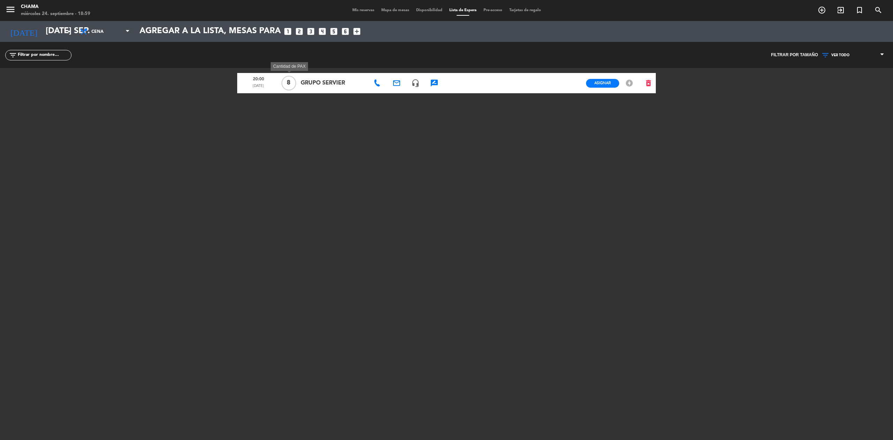
click at [285, 84] on span "8" at bounding box center [289, 83] width 15 height 15
click at [257, 77] on span "20:00" at bounding box center [258, 78] width 37 height 9
click at [344, 80] on span "GRUPO SERVIER" at bounding box center [333, 82] width 65 height 9
click at [342, 82] on span "GRUPO SERVIER" at bounding box center [333, 82] width 65 height 9
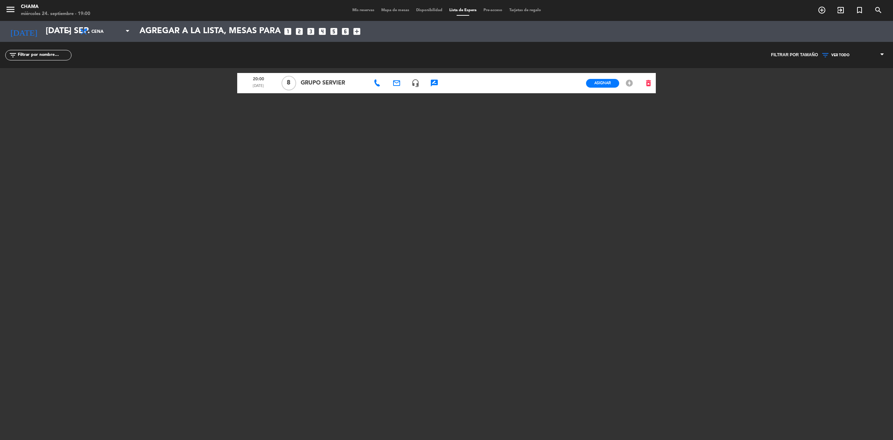
click at [497, 84] on div at bounding box center [493, 83] width 61 height 20
click at [652, 74] on div "delete_forever" at bounding box center [648, 83] width 15 height 20
click at [641, 85] on button "delete_forever" at bounding box center [648, 83] width 15 height 12
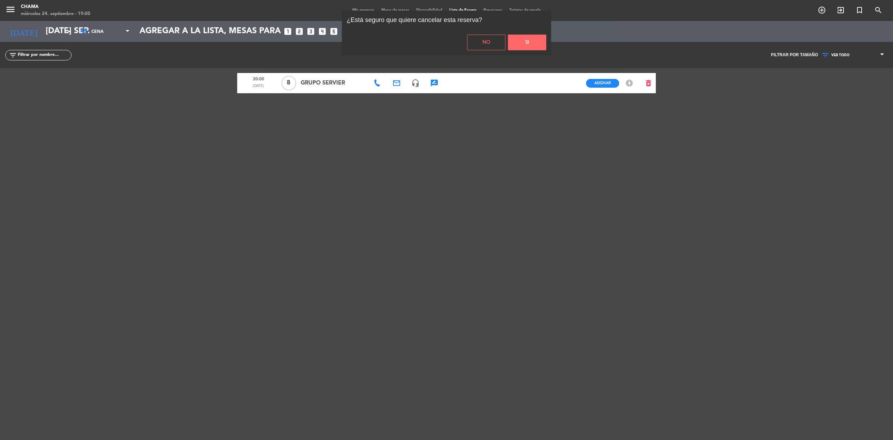
click at [437, 165] on div "¿Está seguro que quiere cancelar esta reserva? No Si" at bounding box center [446, 230] width 893 height 440
click at [483, 43] on button "No" at bounding box center [486, 43] width 38 height 16
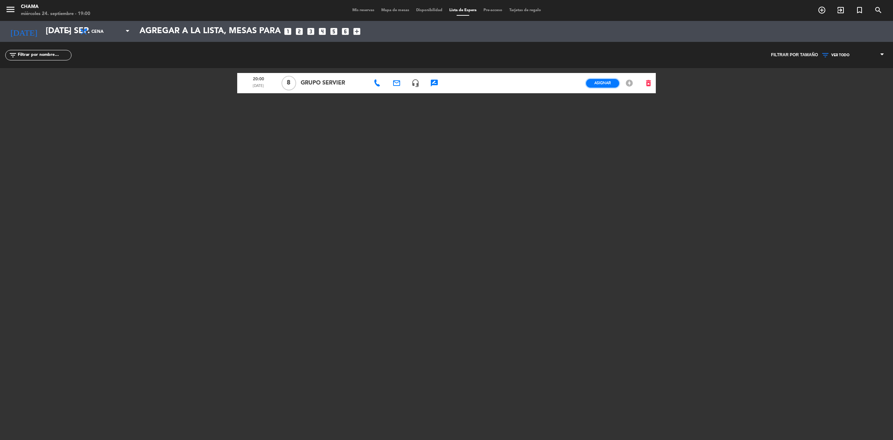
click at [596, 82] on span "Asignar" at bounding box center [602, 82] width 16 height 5
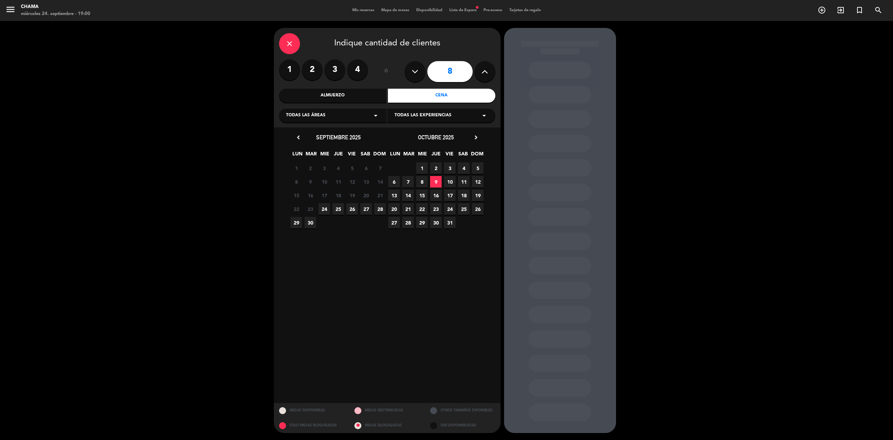
click at [307, 225] on span "30" at bounding box center [311, 223] width 12 height 12
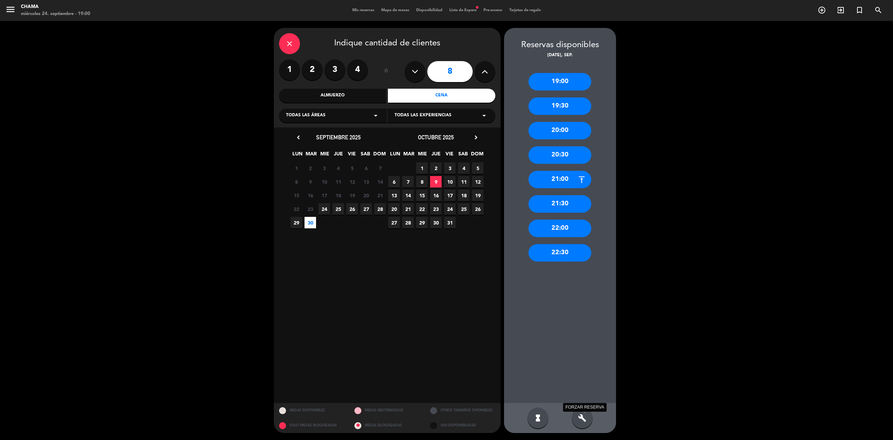
click at [580, 414] on icon "build" at bounding box center [582, 417] width 8 height 8
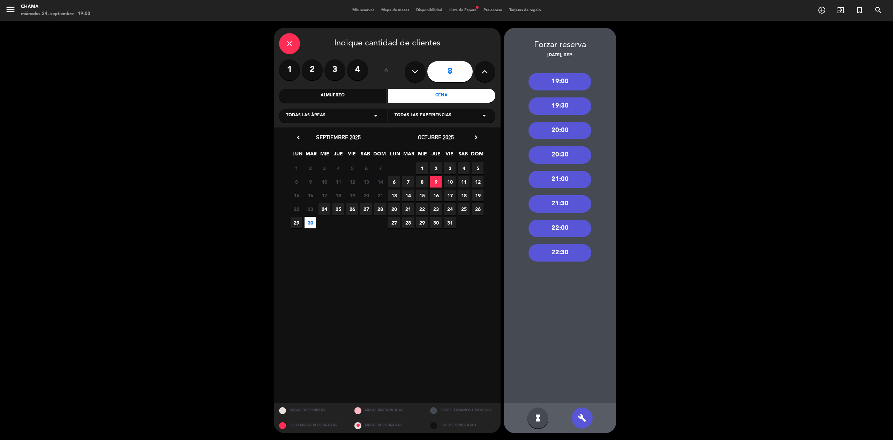
click at [550, 133] on div "20:00" at bounding box center [560, 130] width 63 height 17
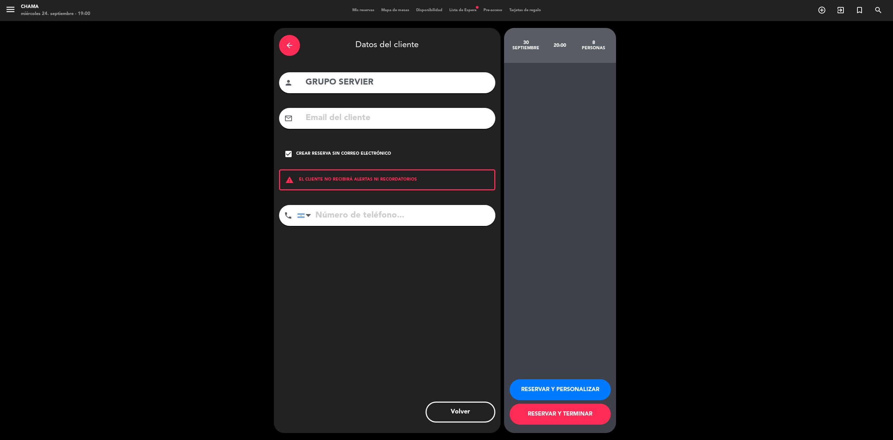
click at [548, 383] on button "RESERVAR Y PERSONALIZAR" at bounding box center [560, 389] width 101 height 21
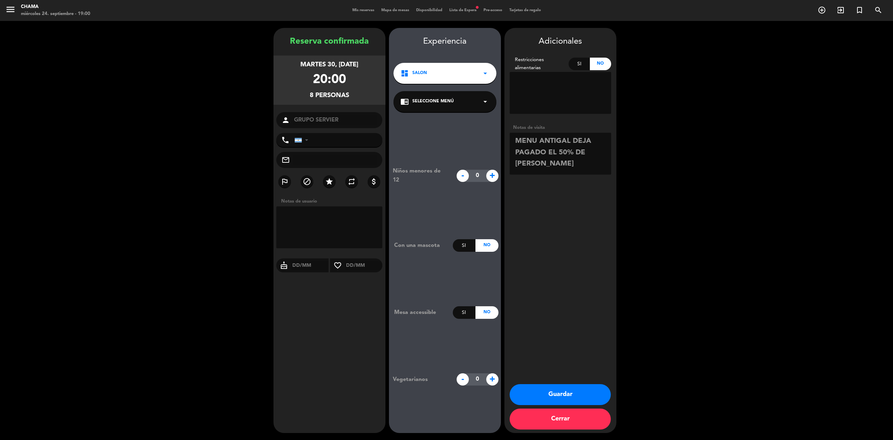
click at [526, 392] on button "Guardar" at bounding box center [560, 394] width 101 height 21
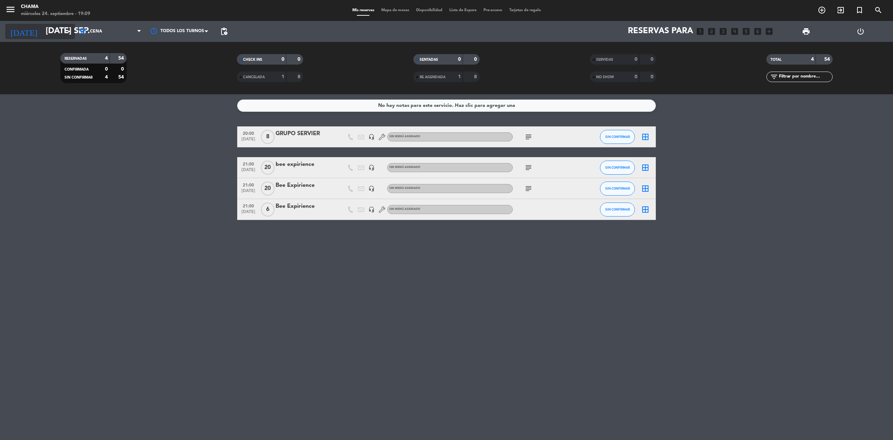
click at [44, 34] on input "[DATE] sep." at bounding box center [94, 31] width 104 height 17
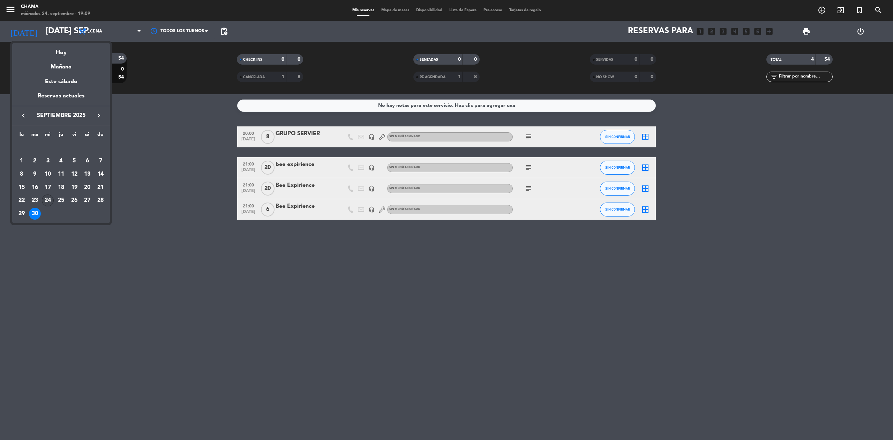
click at [46, 198] on div "24" at bounding box center [48, 200] width 12 height 12
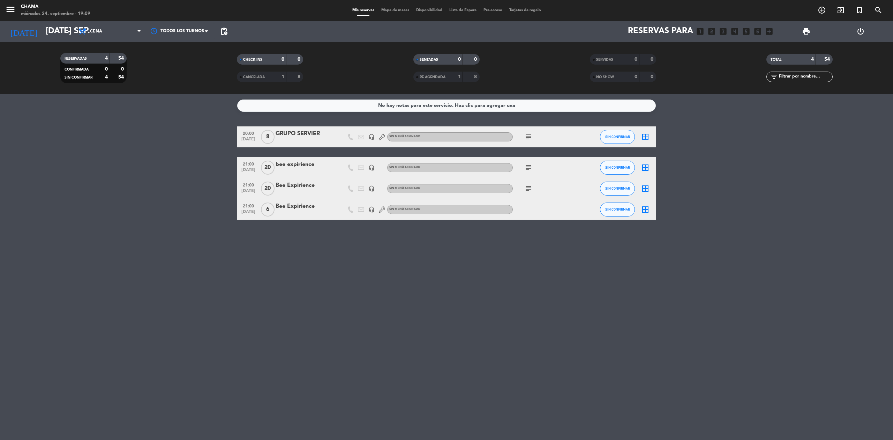
type input "mié. [DATE]"
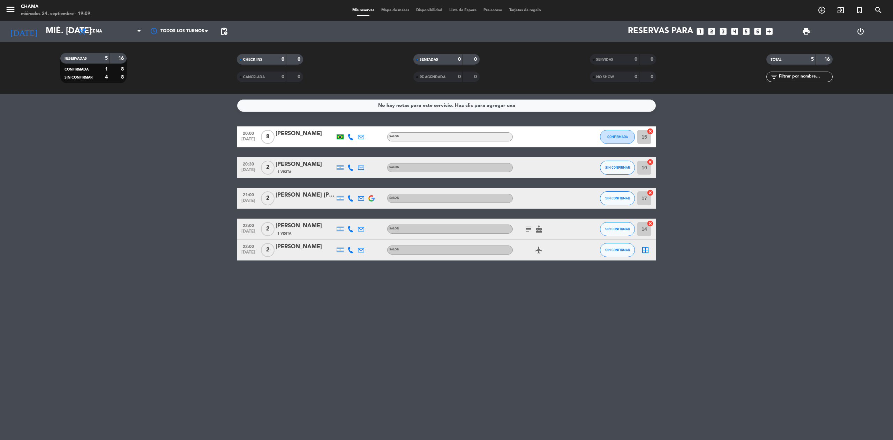
click at [645, 248] on icon "border_all" at bounding box center [645, 250] width 8 height 8
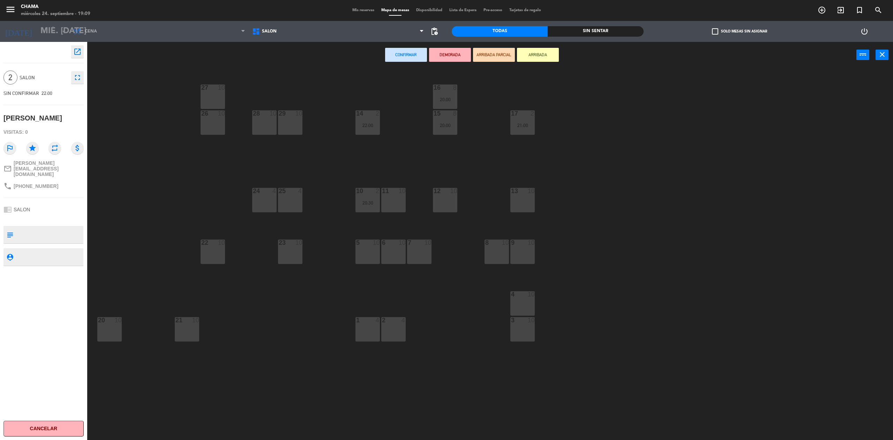
click at [519, 194] on div "13 10" at bounding box center [522, 191] width 24 height 7
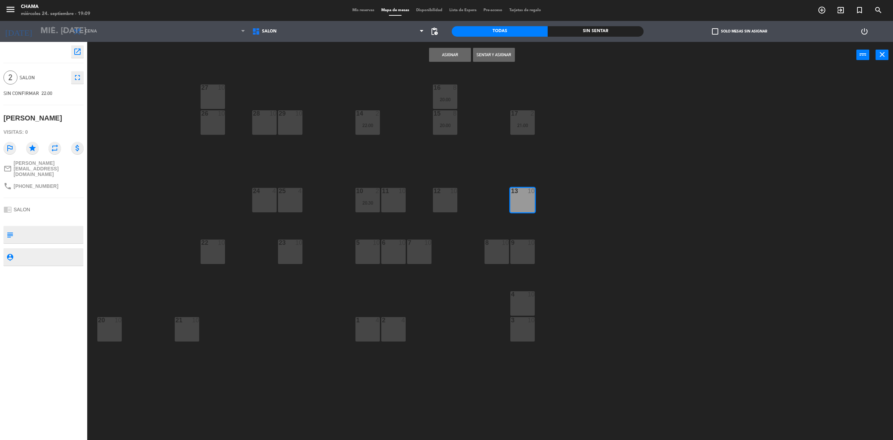
click at [435, 58] on button "Asignar" at bounding box center [450, 55] width 42 height 14
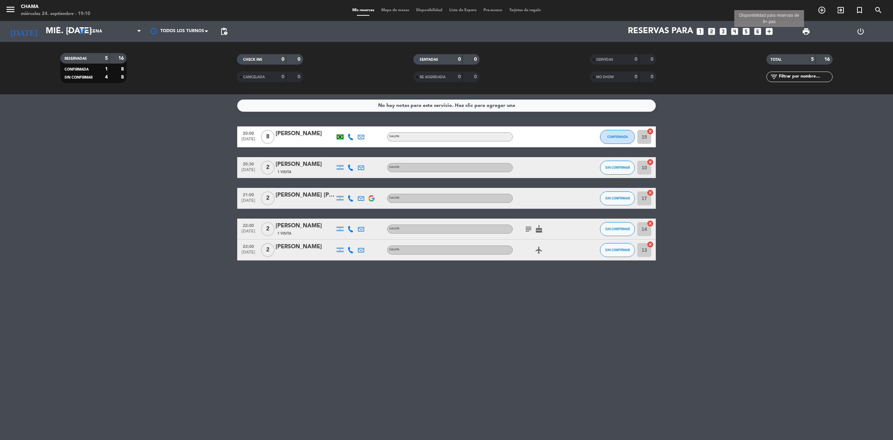
click at [766, 30] on icon "add_box" at bounding box center [769, 31] width 9 height 9
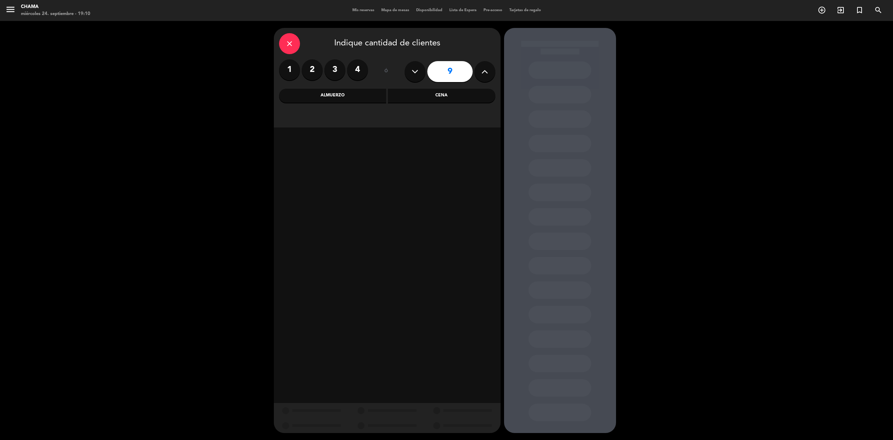
click at [486, 74] on icon at bounding box center [484, 71] width 7 height 10
type input "10"
click at [356, 94] on div "Almuerzo" at bounding box center [332, 96] width 107 height 14
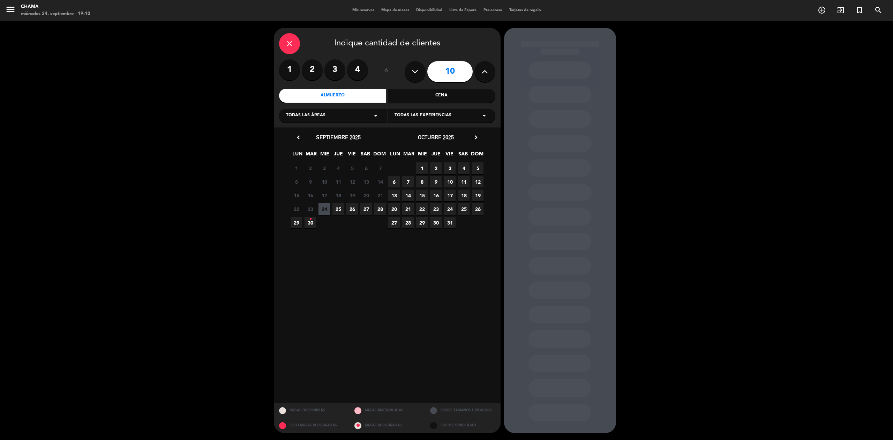
click at [336, 211] on span "25" at bounding box center [338, 209] width 12 height 12
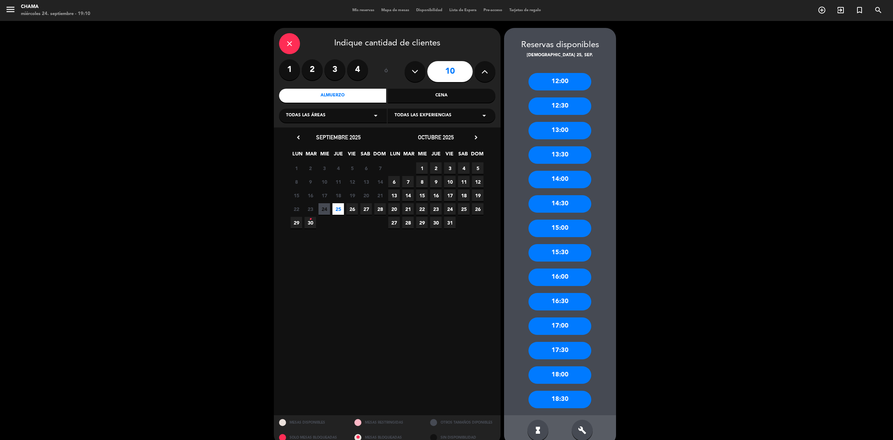
click at [561, 151] on div "13:30" at bounding box center [560, 154] width 63 height 17
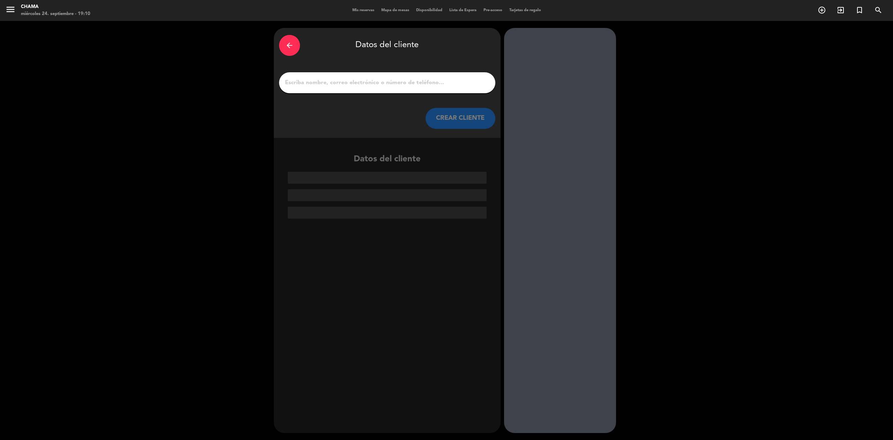
click at [384, 76] on div at bounding box center [387, 82] width 216 height 21
click at [376, 85] on input "1" at bounding box center [387, 83] width 206 height 10
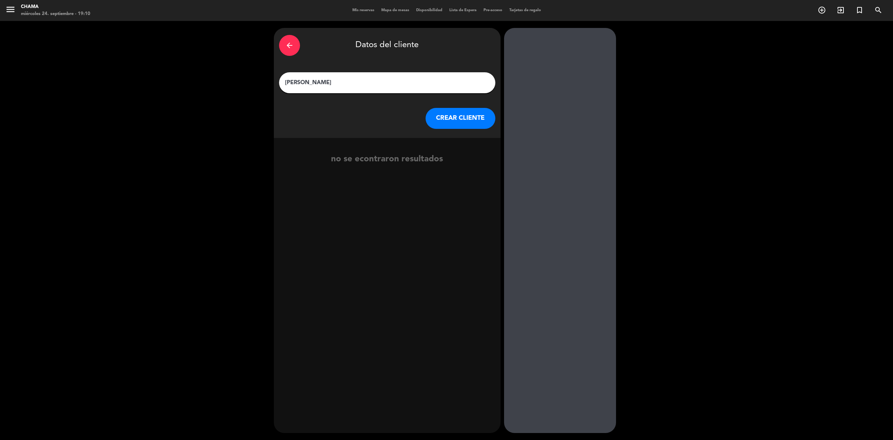
type input "SEBASTIAN OVIEDO"
click at [475, 121] on button "CREAR CLIENTE" at bounding box center [461, 118] width 70 height 21
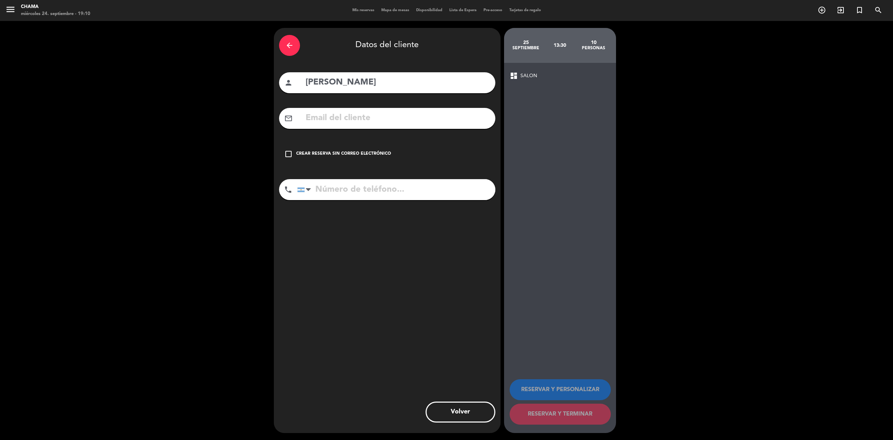
click at [288, 152] on icon "check_box_outline_blank" at bounding box center [288, 154] width 8 height 8
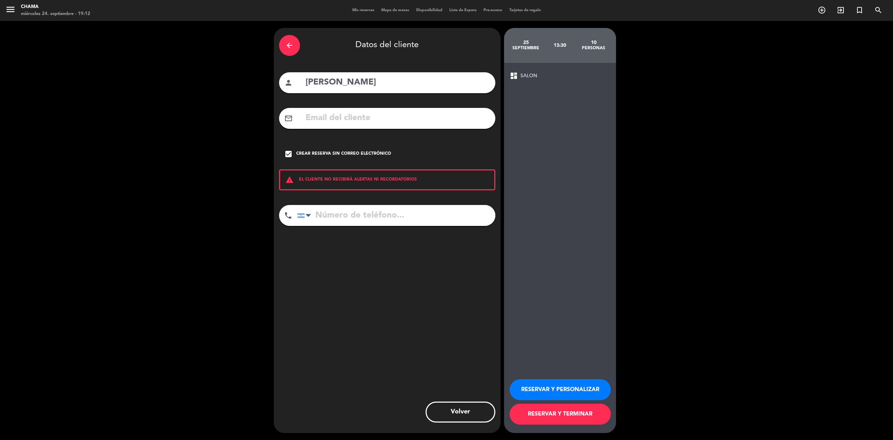
click at [347, 222] on input "tel" at bounding box center [396, 215] width 198 height 21
type input "2616543509"
click at [533, 387] on button "RESERVAR Y PERSONALIZAR" at bounding box center [560, 389] width 101 height 21
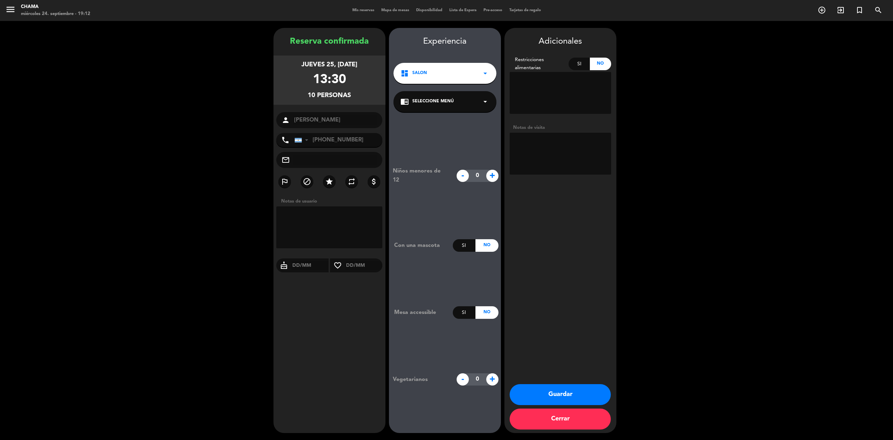
click at [528, 153] on textarea at bounding box center [561, 154] width 102 height 42
click at [535, 388] on button "Guardar" at bounding box center [560, 394] width 101 height 21
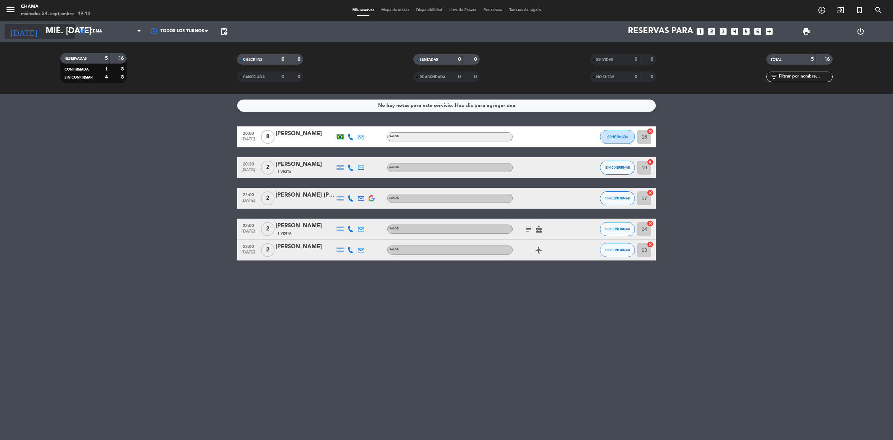
click at [63, 32] on input "mié. [DATE]" at bounding box center [94, 31] width 104 height 17
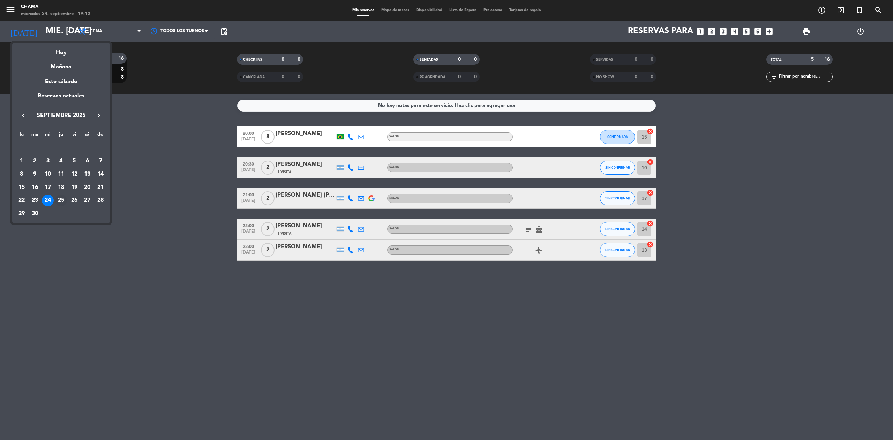
click at [57, 198] on div "25" at bounding box center [61, 200] width 12 height 12
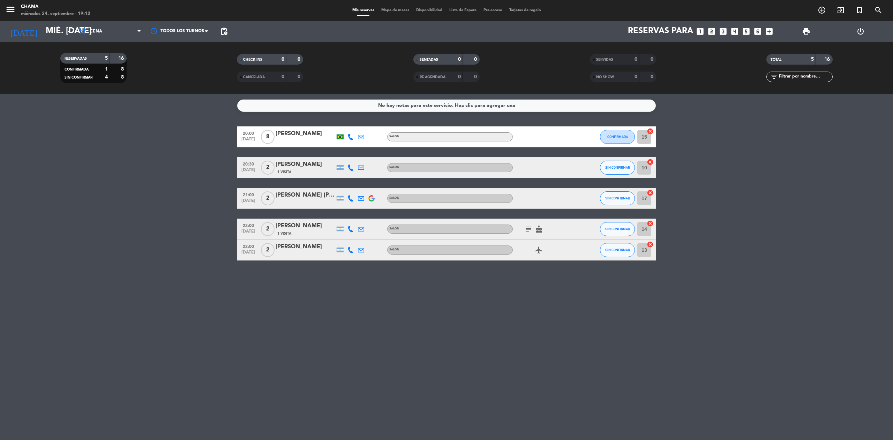
type input "[DEMOGRAPHIC_DATA] [DATE]"
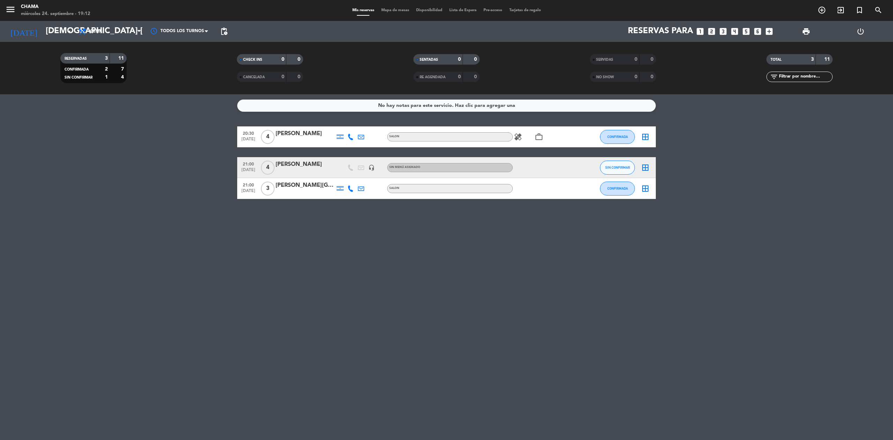
click at [119, 40] on div "Todos los servicios Almuerzo Cena Cena Todos los servicios Almuerzo Cena" at bounding box center [110, 31] width 70 height 21
click at [118, 35] on span "Cena" at bounding box center [110, 31] width 70 height 15
click at [114, 51] on div "menu CHAMA miércoles 24. septiembre - 19:12 Mis reservas Mapa de mesas Disponib…" at bounding box center [446, 47] width 893 height 94
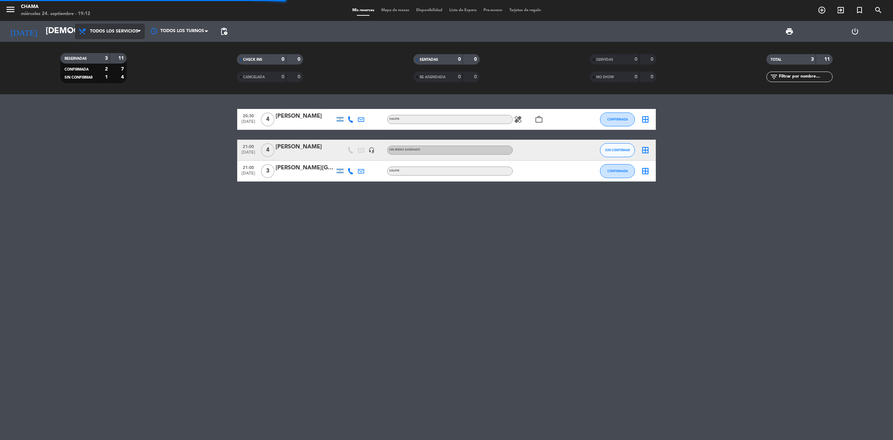
click at [105, 32] on span "Todos los servicios" at bounding box center [114, 31] width 48 height 5
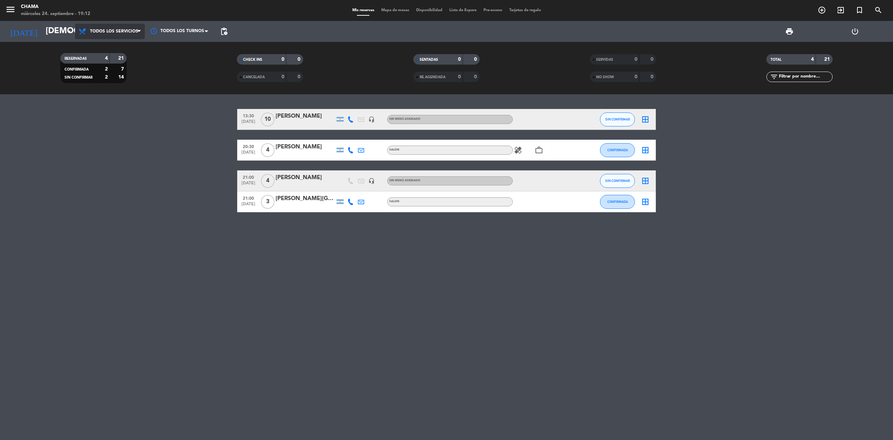
click at [107, 32] on span "Todos los servicios" at bounding box center [114, 31] width 48 height 5
click at [104, 59] on div "menu CHAMA miércoles 24. septiembre - 19:12 Mis reservas Mapa de mesas Disponib…" at bounding box center [446, 47] width 893 height 94
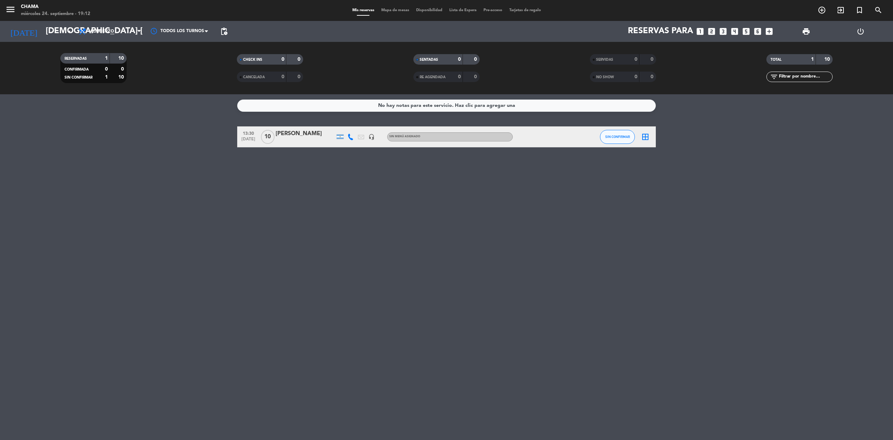
click at [648, 140] on icon "border_all" at bounding box center [645, 137] width 8 height 8
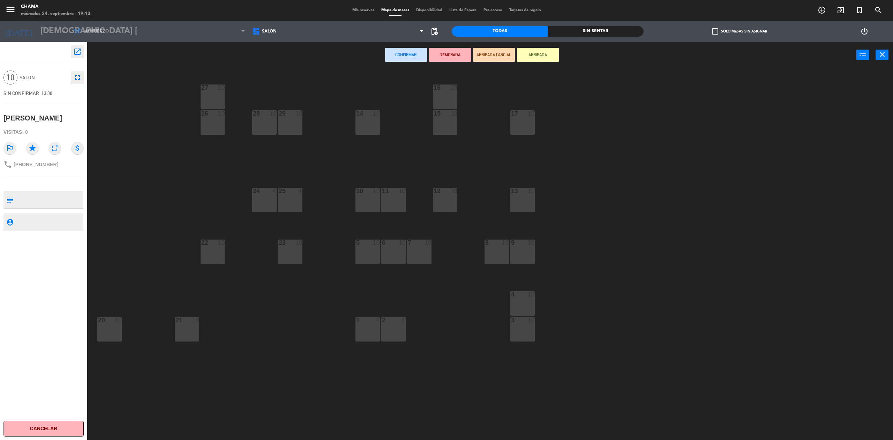
click at [450, 103] on div "16 10" at bounding box center [445, 96] width 24 height 24
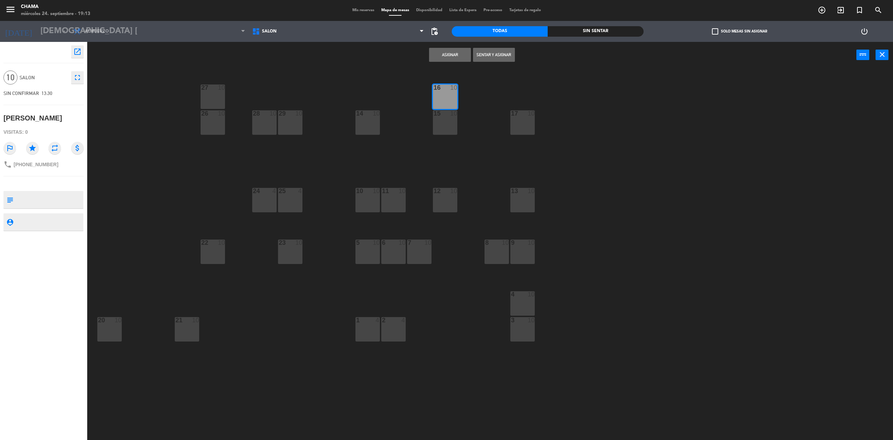
click at [439, 125] on div "15 10" at bounding box center [445, 122] width 24 height 24
click at [452, 51] on button "Asignar" at bounding box center [450, 55] width 42 height 14
